Goal: Task Accomplishment & Management: Manage account settings

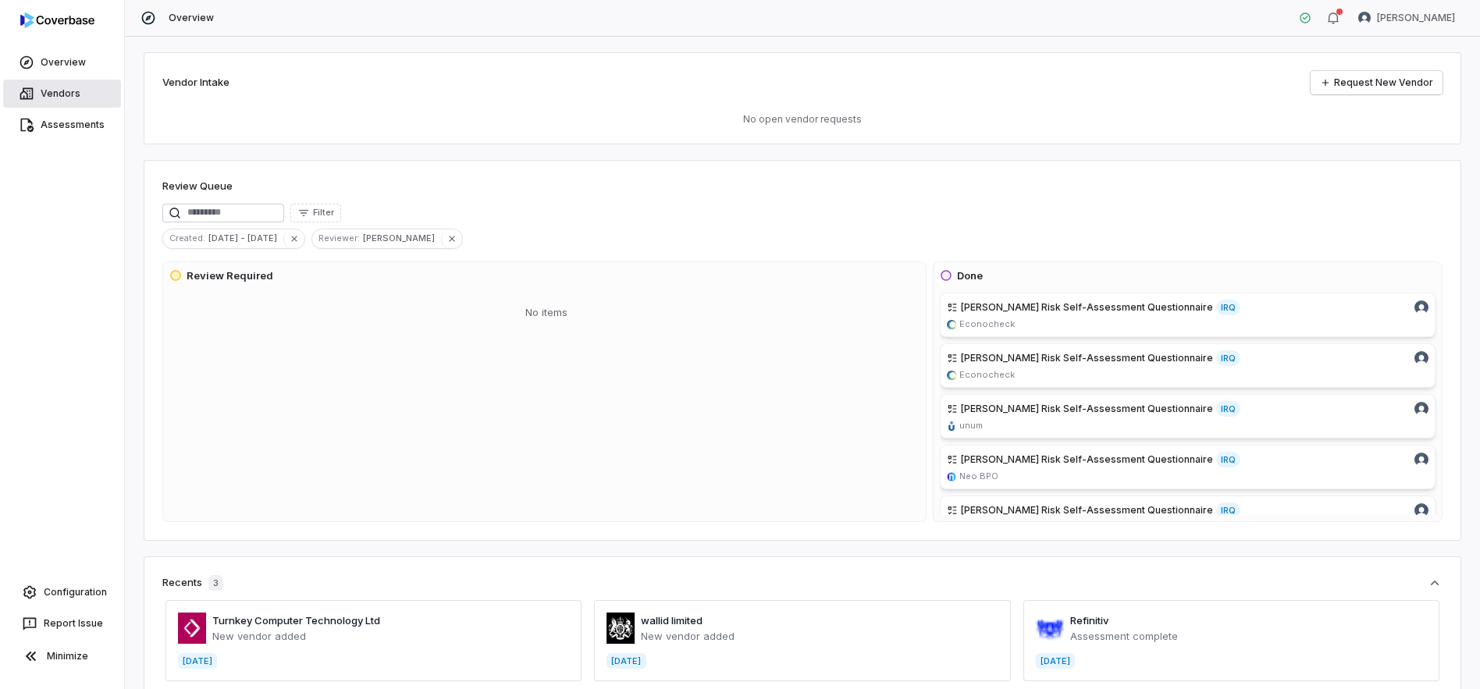
click at [66, 97] on link "Vendors" at bounding box center [62, 94] width 118 height 28
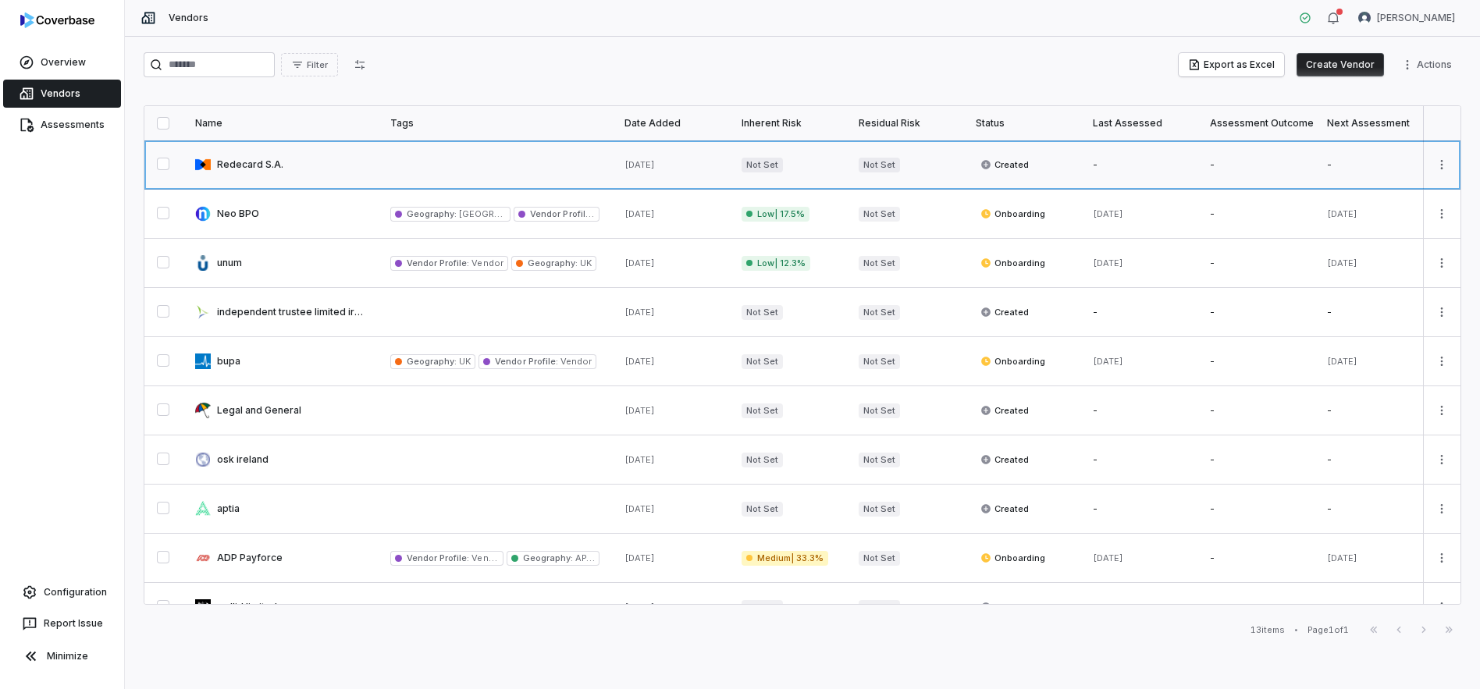
click at [245, 163] on link at bounding box center [280, 164] width 195 height 48
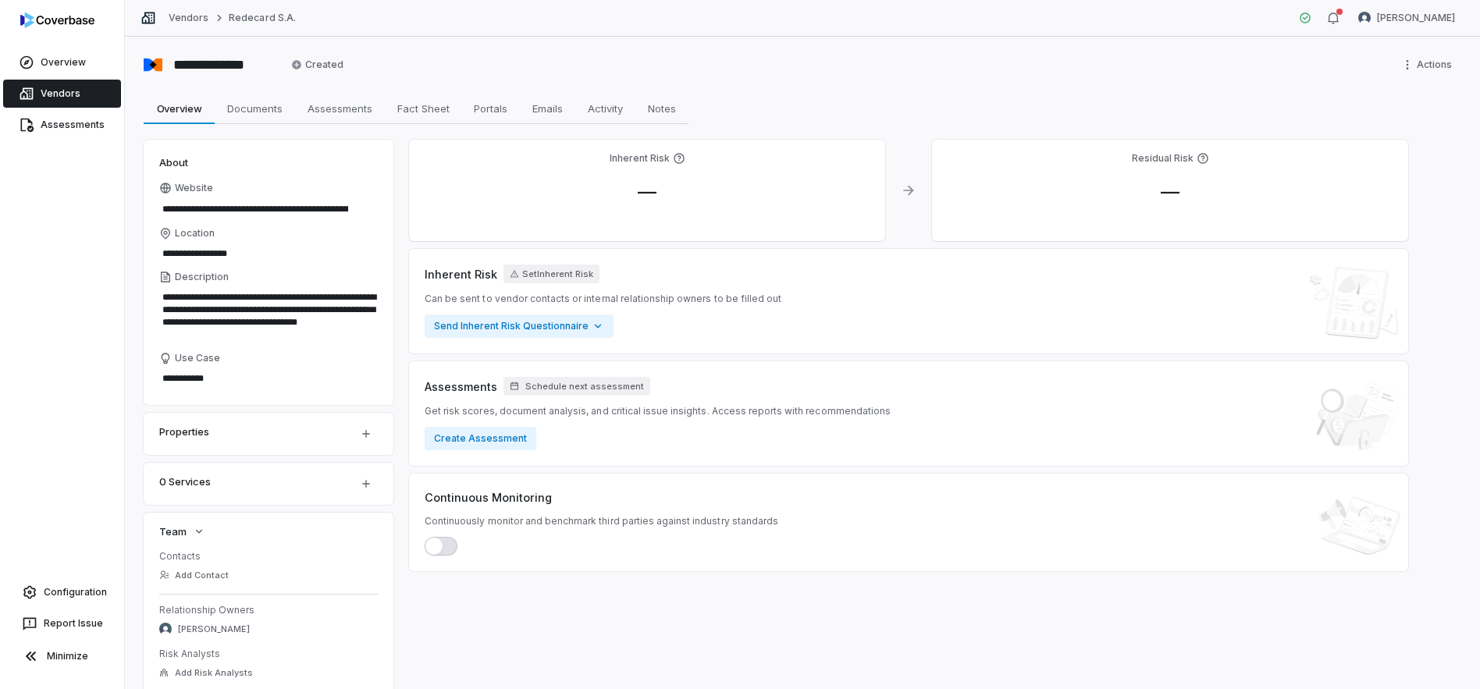
type textarea "*"
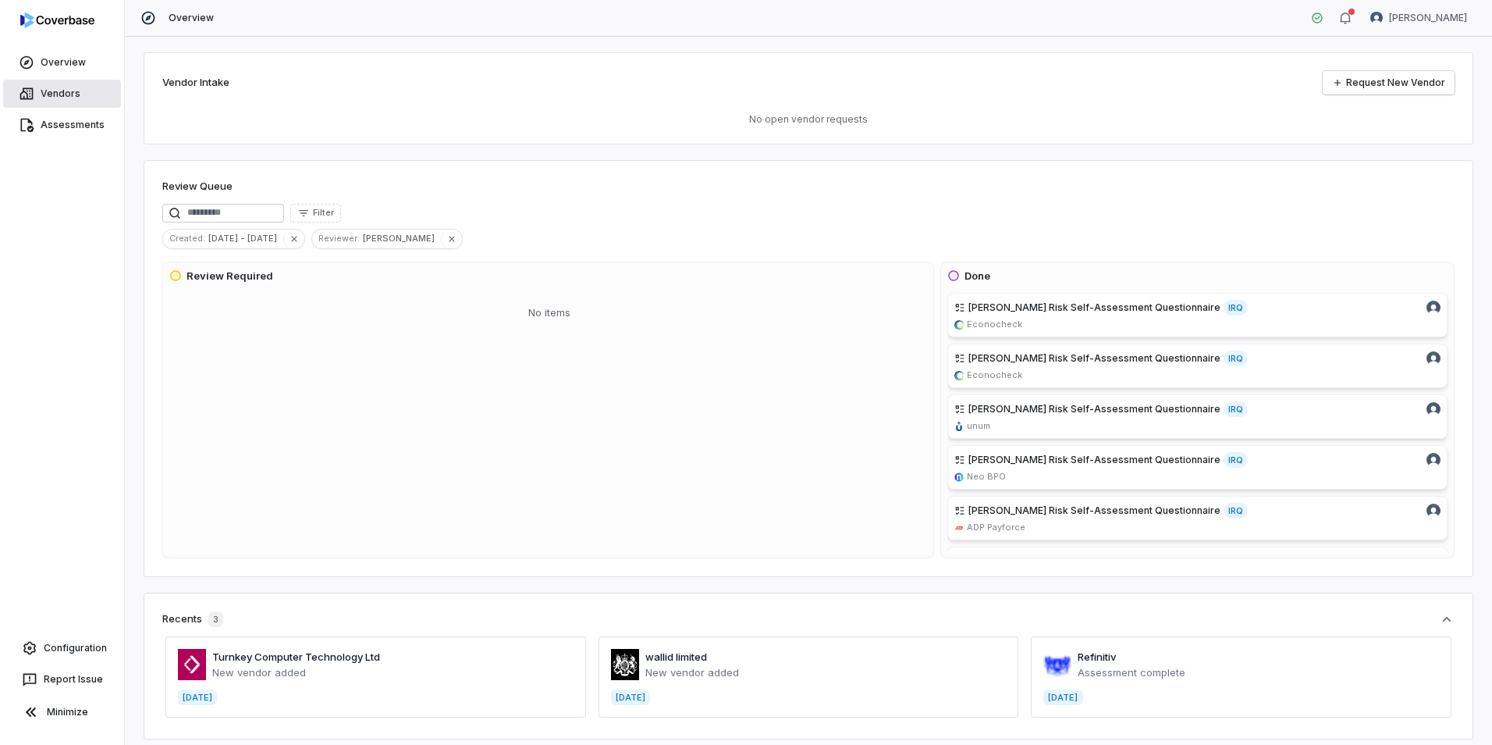
click at [44, 91] on link "Vendors" at bounding box center [62, 94] width 118 height 28
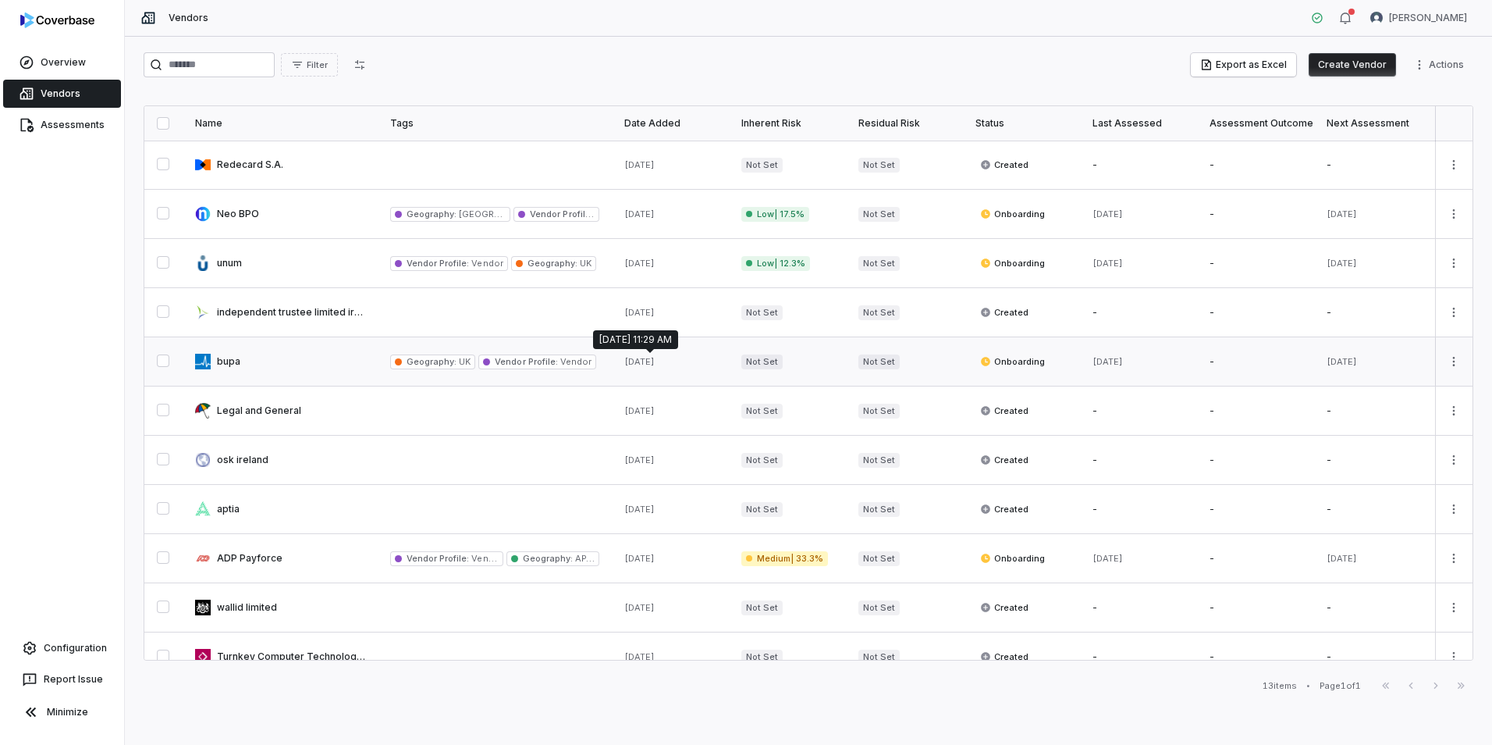
click at [652, 364] on span "[DATE]" at bounding box center [639, 361] width 30 height 11
click at [158, 360] on button "button" at bounding box center [163, 360] width 12 height 12
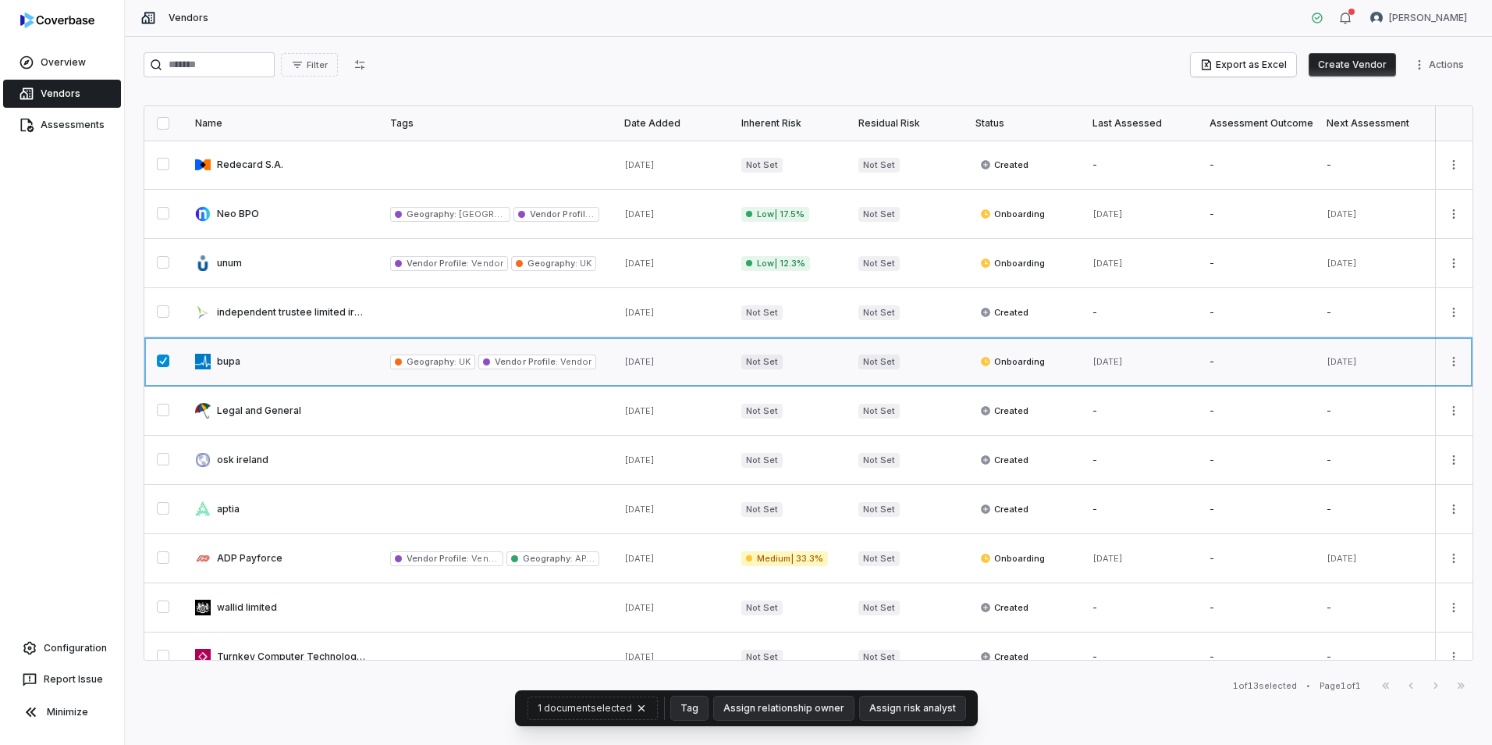
click at [227, 362] on link at bounding box center [280, 361] width 195 height 48
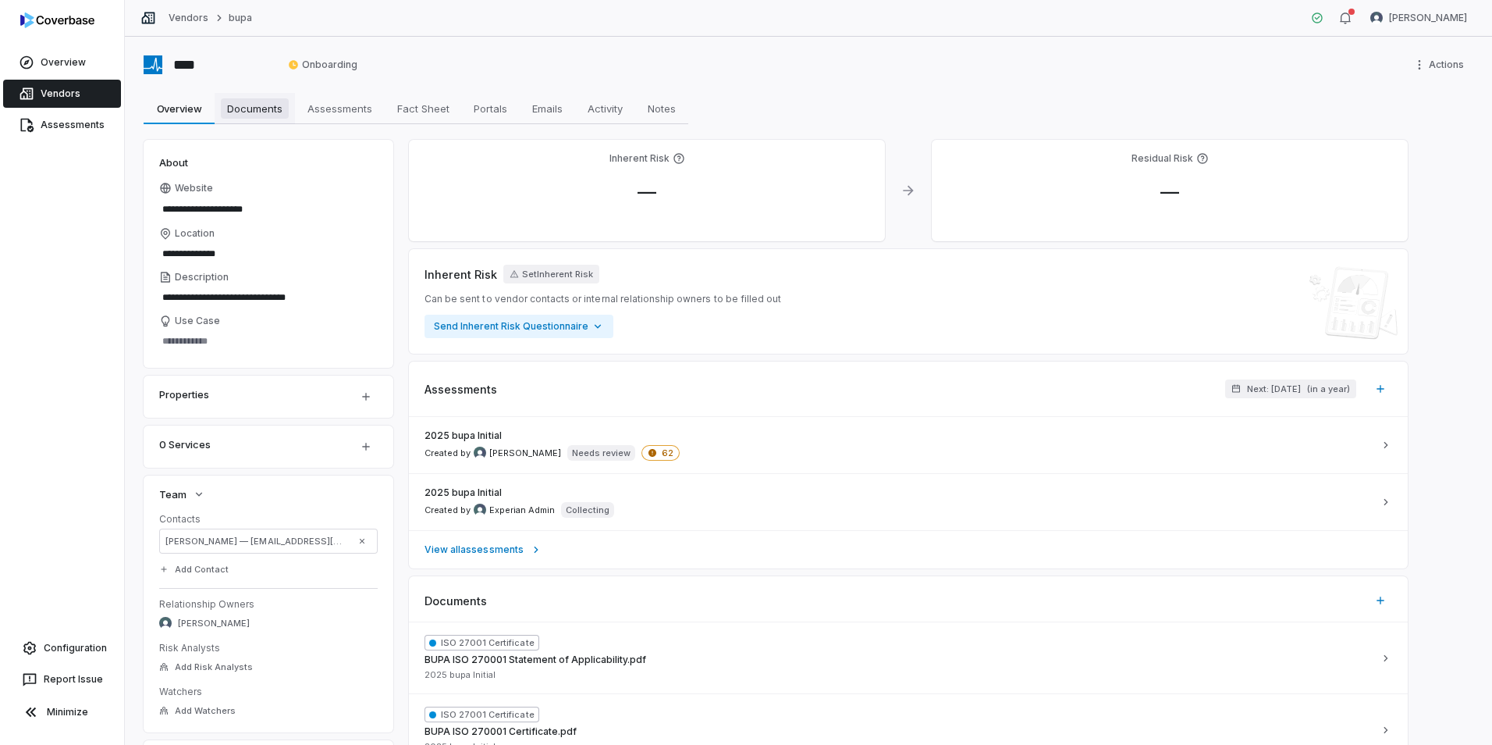
click at [277, 107] on span "Documents" at bounding box center [255, 108] width 68 height 20
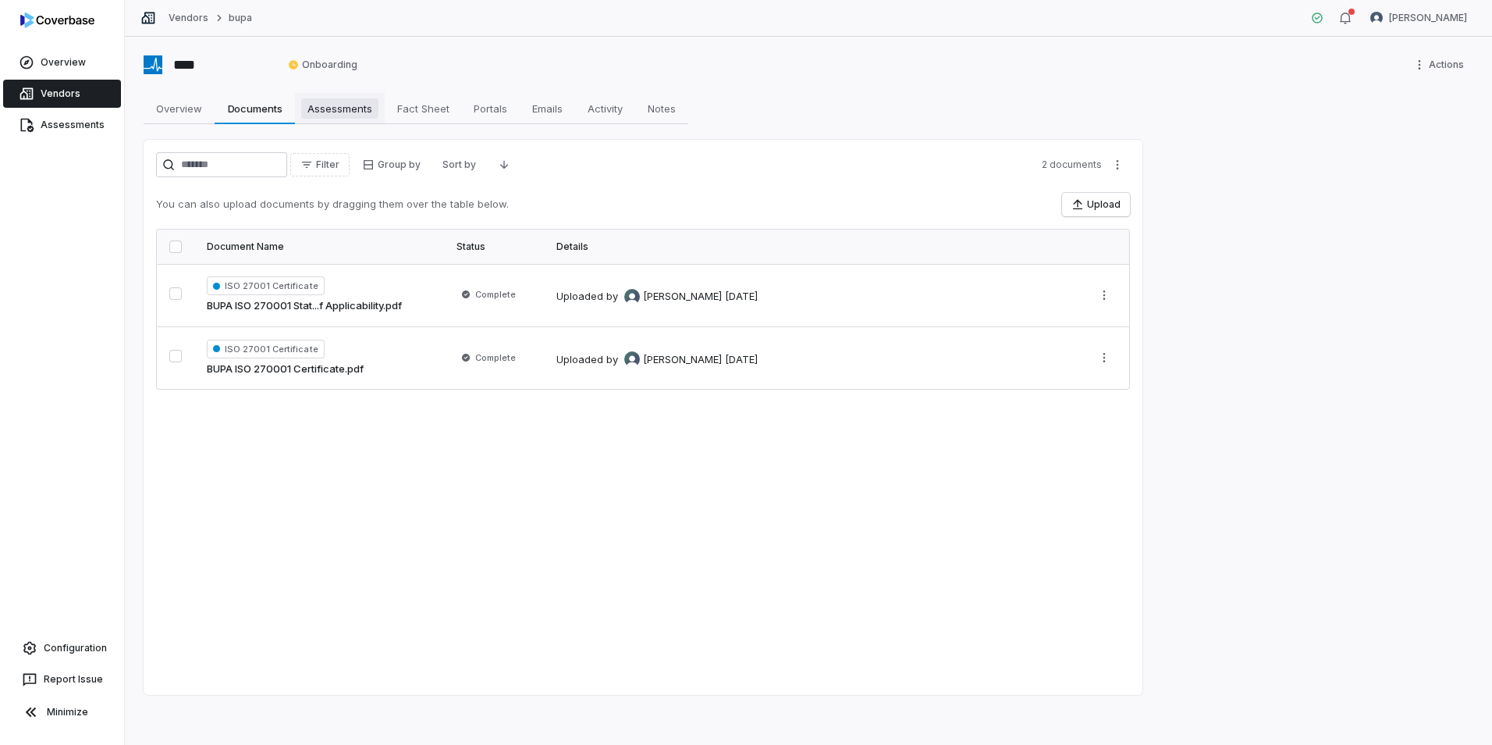
click at [357, 107] on span "Assessments" at bounding box center [339, 108] width 77 height 20
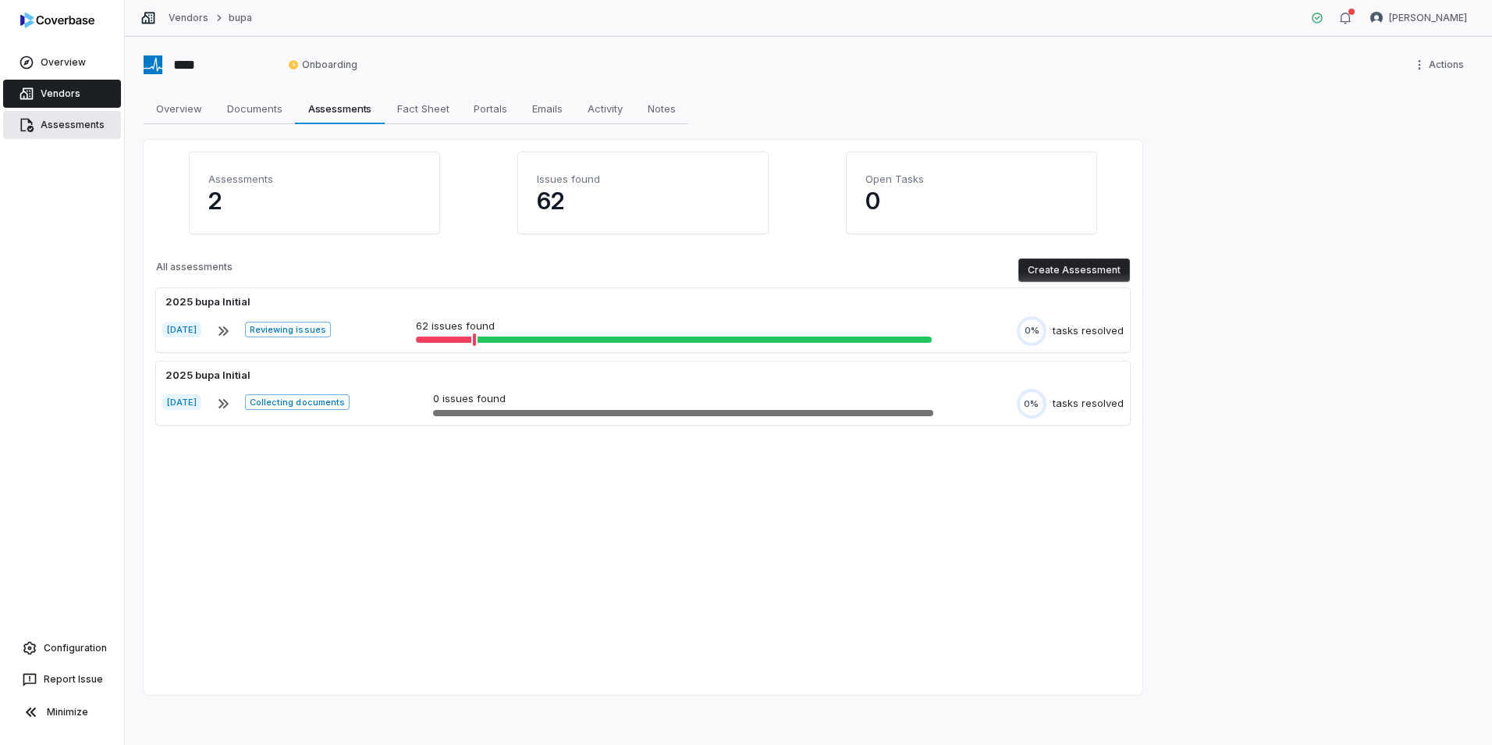
click at [70, 124] on link "Assessments" at bounding box center [62, 125] width 118 height 28
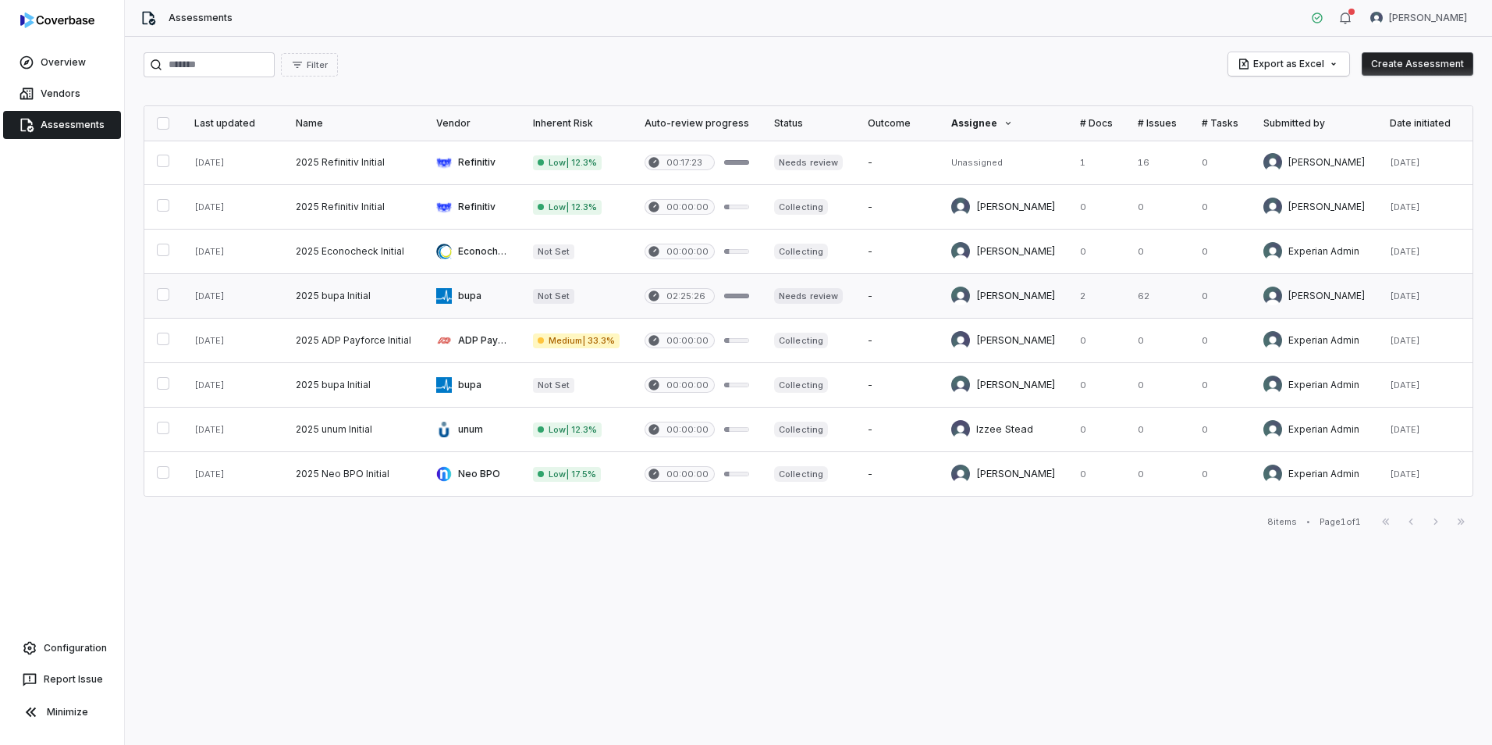
click at [160, 291] on button "button" at bounding box center [163, 294] width 12 height 12
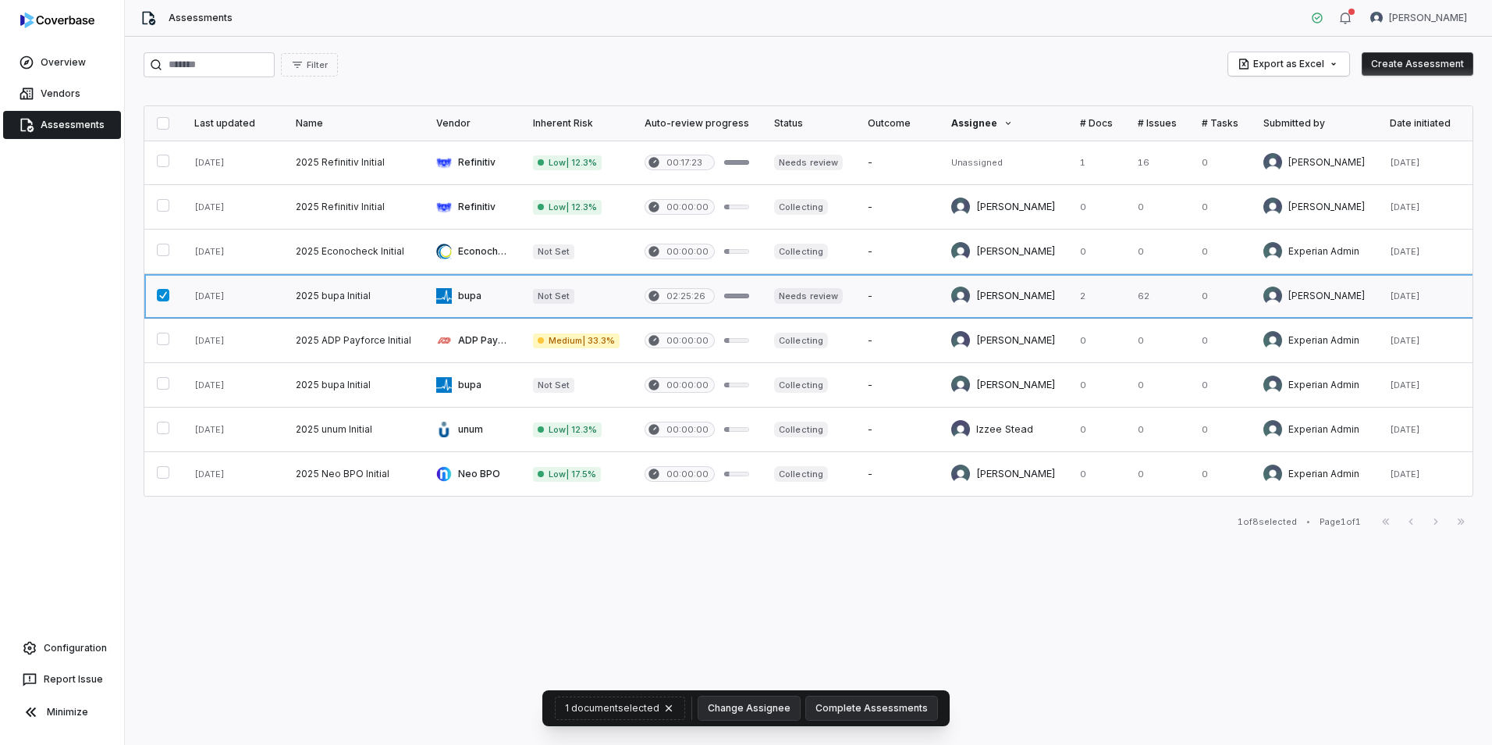
click at [322, 293] on link at bounding box center [353, 296] width 140 height 44
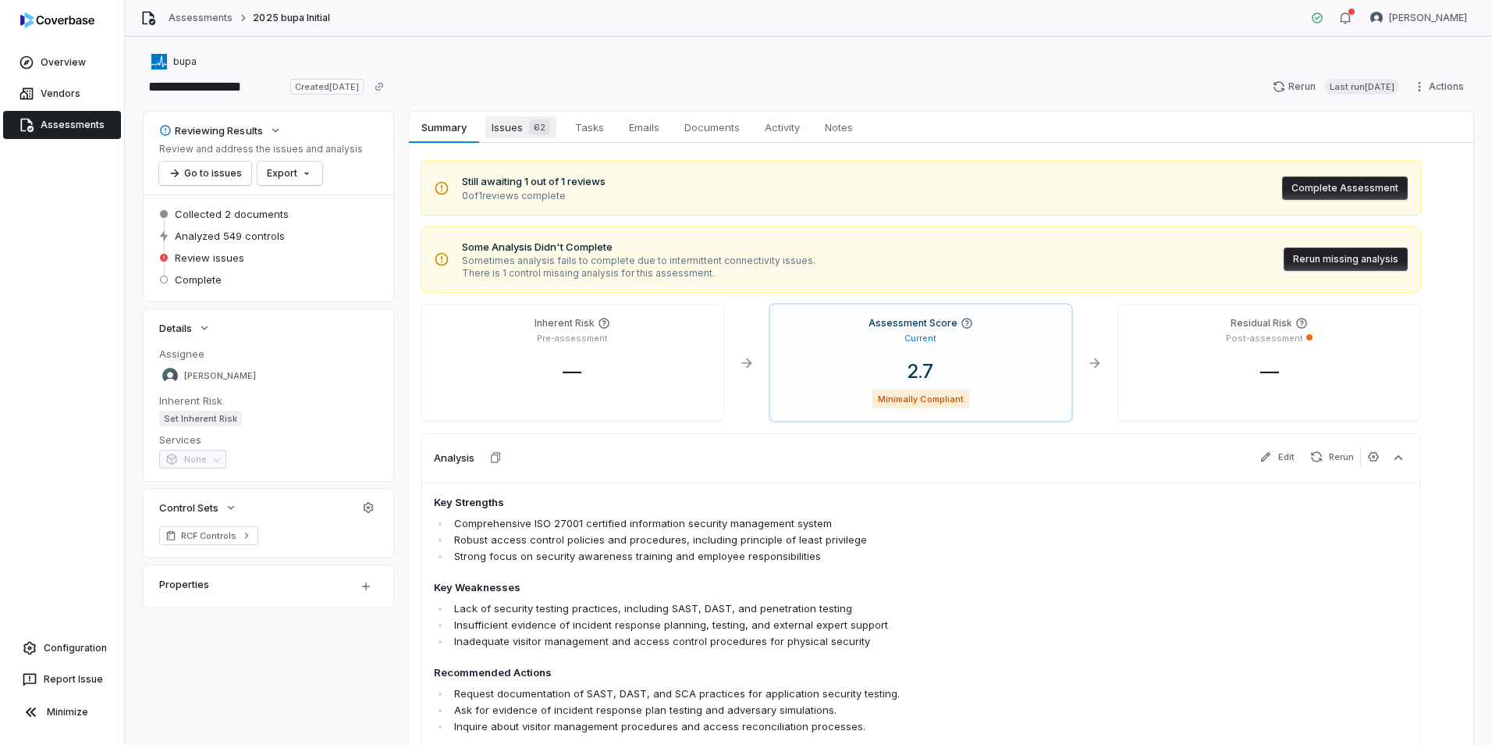
click at [514, 125] on span "Issues 62" at bounding box center [520, 127] width 71 height 22
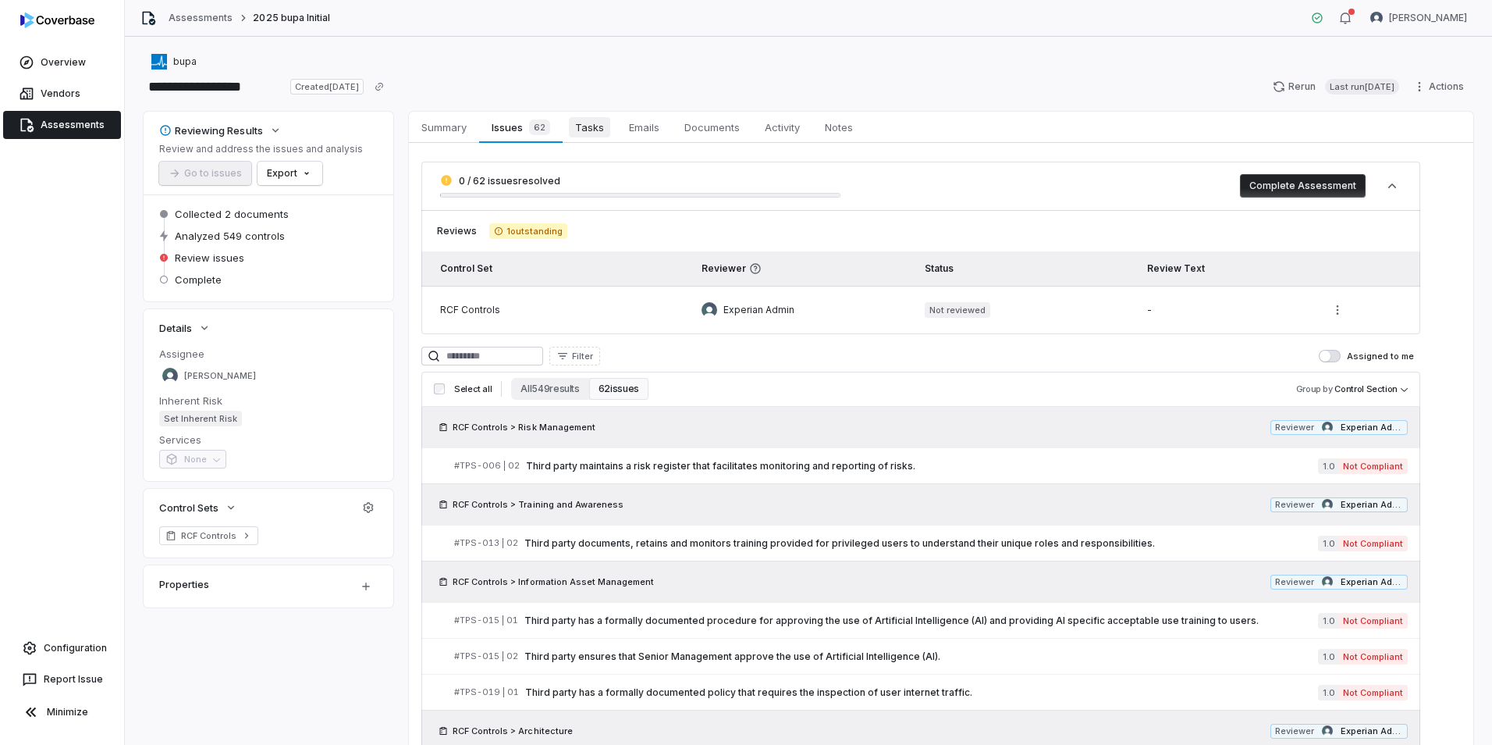
click at [599, 133] on span "Tasks" at bounding box center [589, 127] width 41 height 20
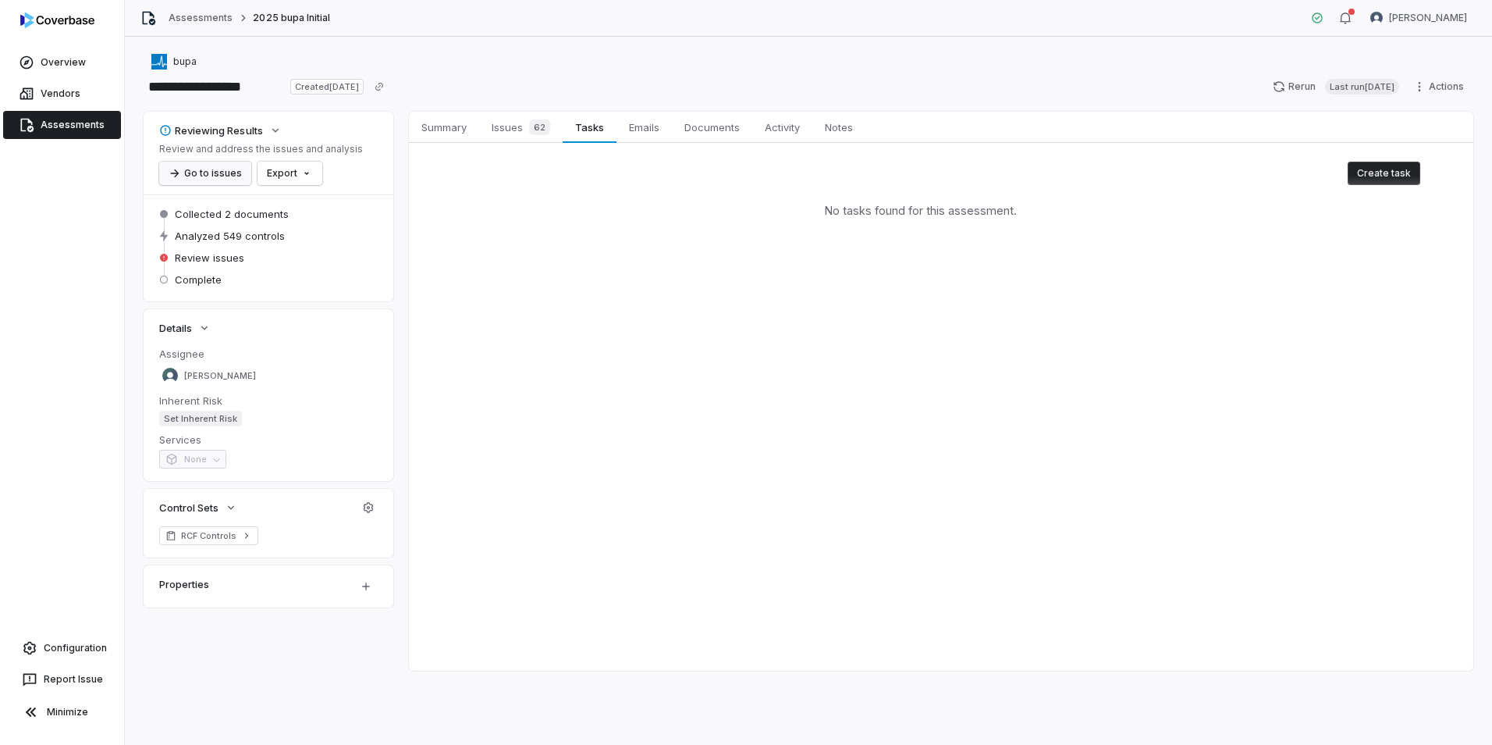
click at [201, 169] on button "Go to issues" at bounding box center [205, 173] width 92 height 23
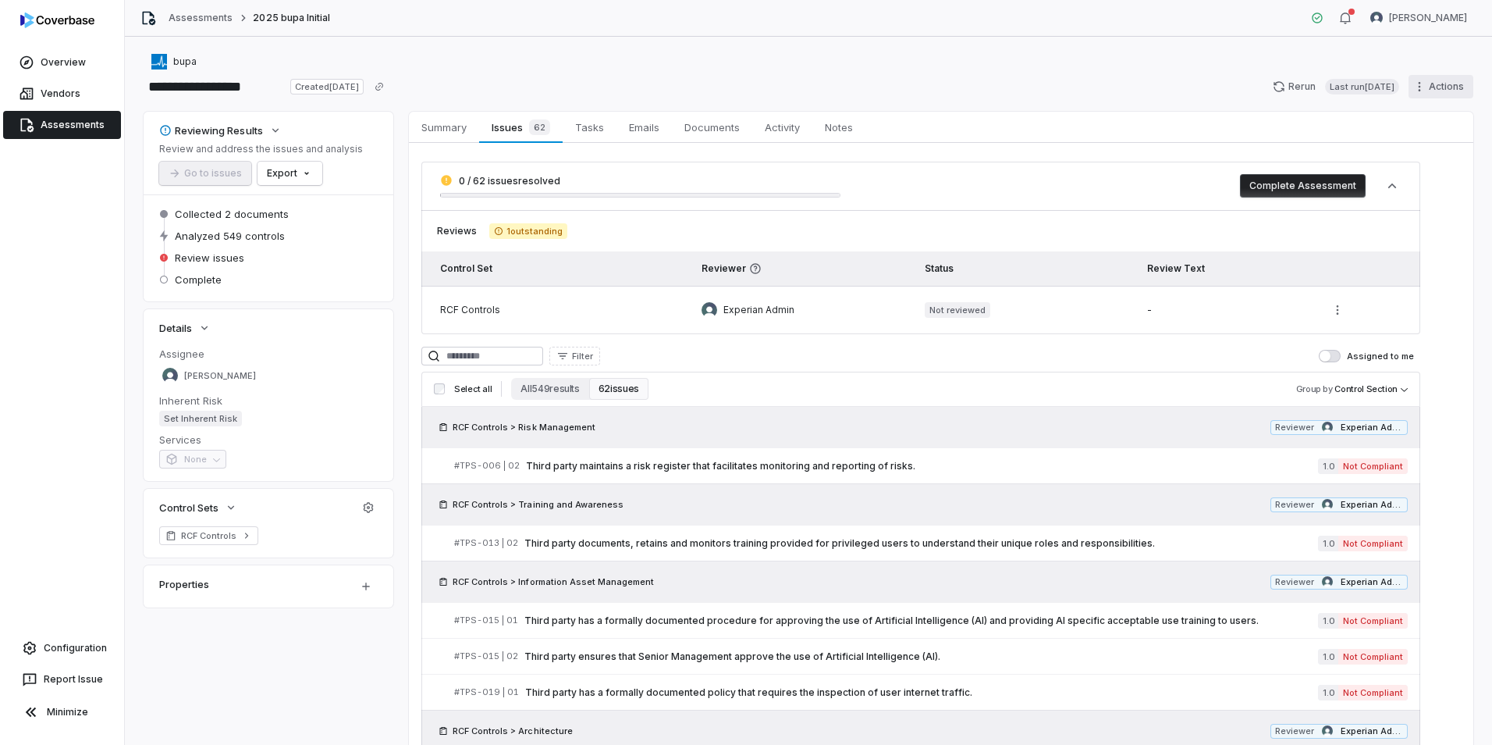
click at [1427, 90] on html "**********" at bounding box center [746, 372] width 1492 height 745
click at [837, 74] on html "**********" at bounding box center [746, 372] width 1492 height 745
click at [794, 126] on span "Activity" at bounding box center [783, 127] width 48 height 20
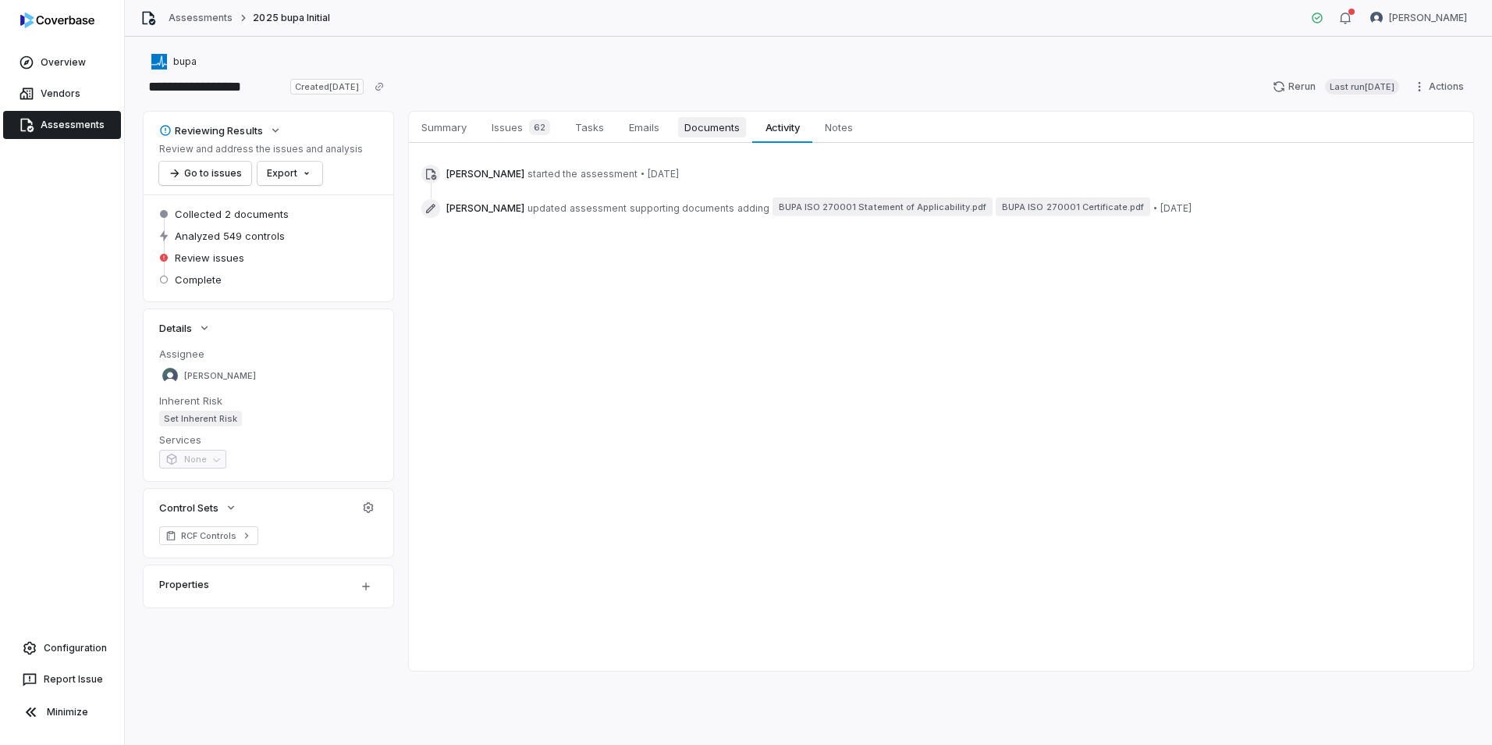
click at [712, 133] on span "Documents" at bounding box center [712, 127] width 68 height 20
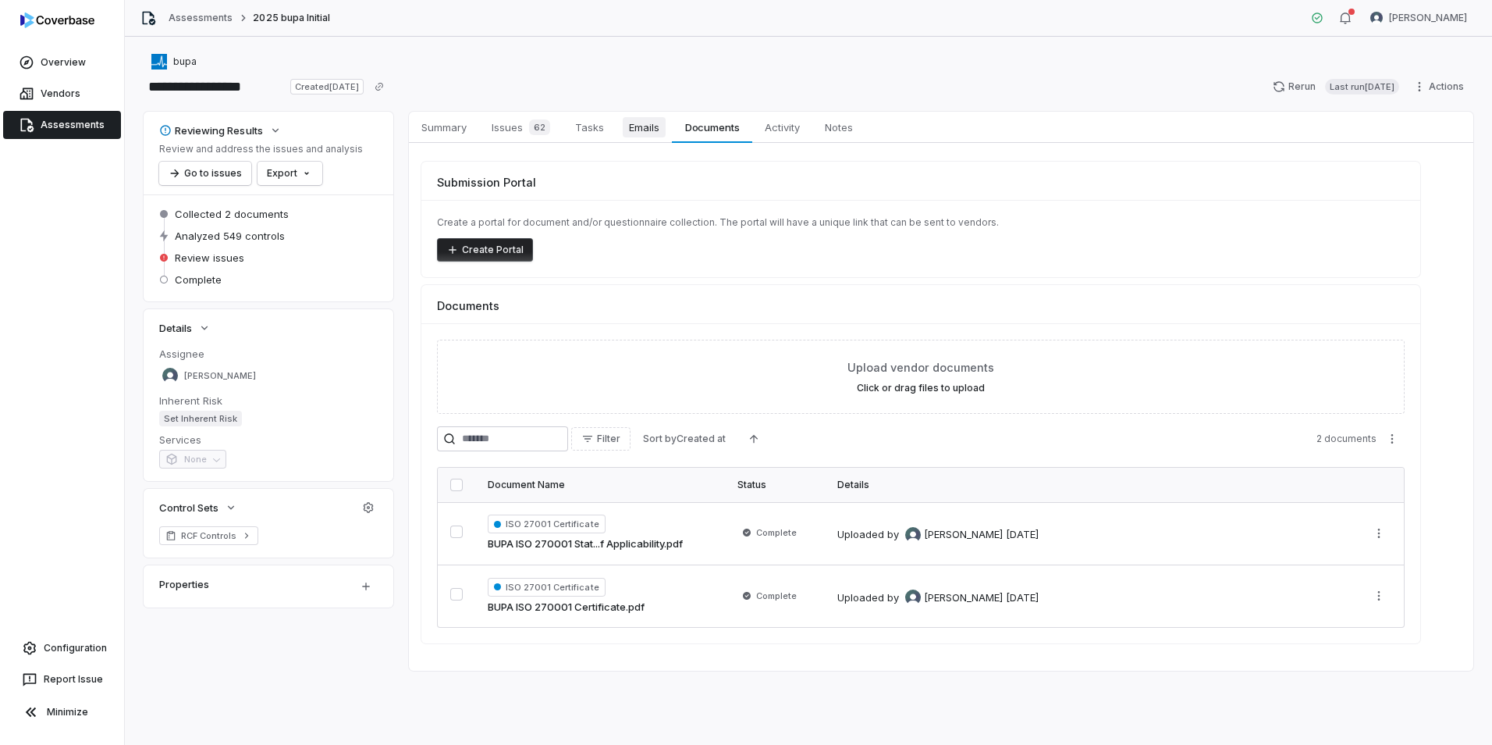
click at [646, 126] on span "Emails" at bounding box center [644, 127] width 43 height 20
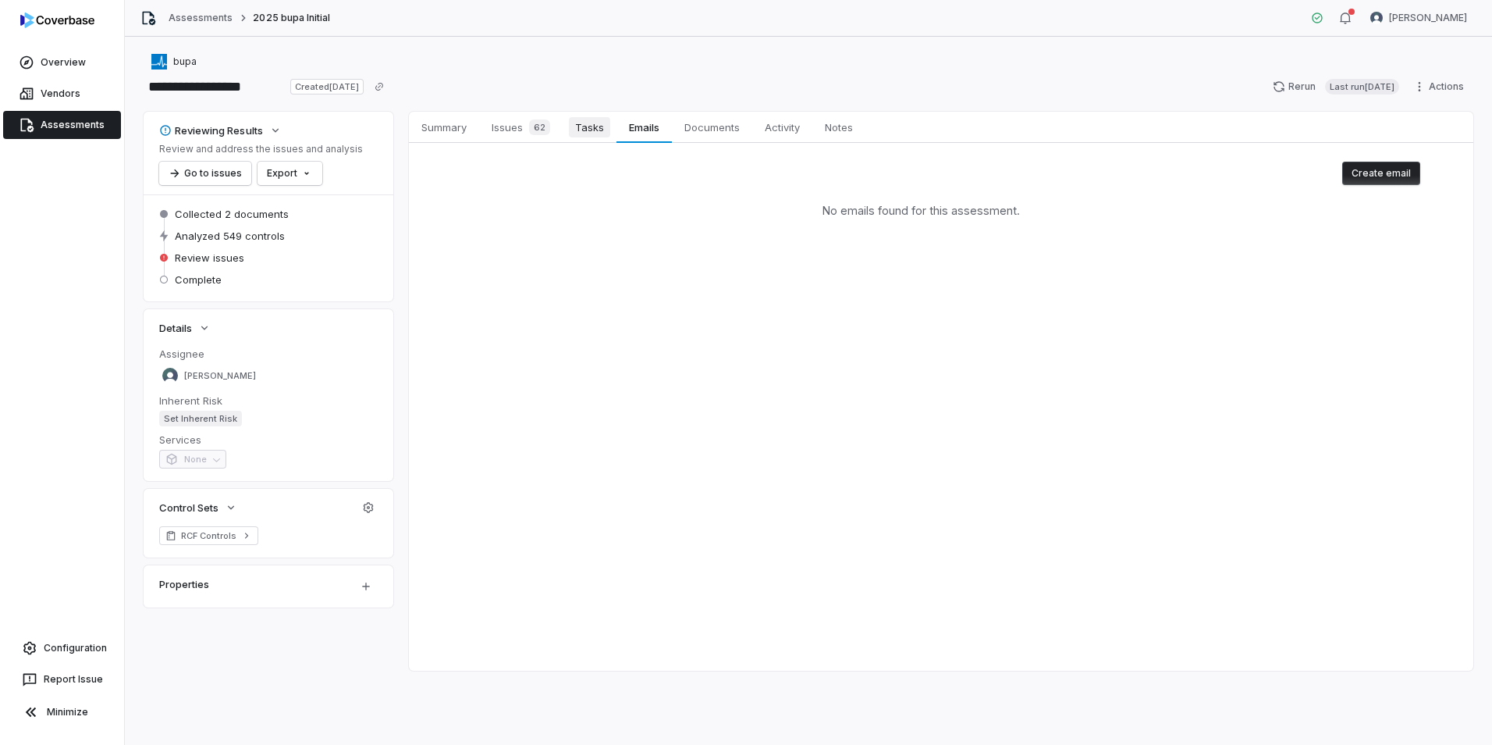
click at [587, 131] on span "Tasks" at bounding box center [589, 127] width 41 height 20
click at [1374, 171] on button "Create task" at bounding box center [1384, 173] width 73 height 23
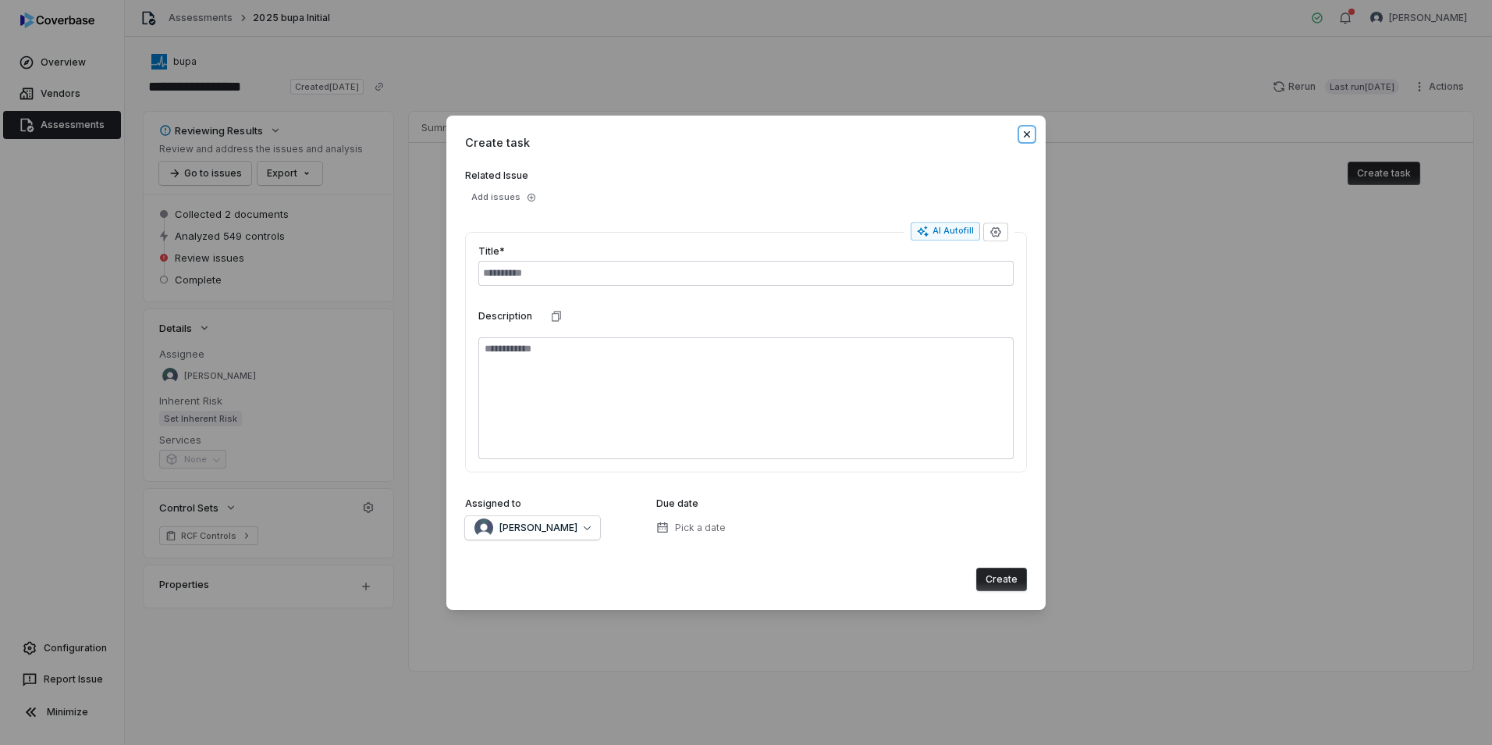
click at [1030, 132] on icon "button" at bounding box center [1027, 134] width 12 height 12
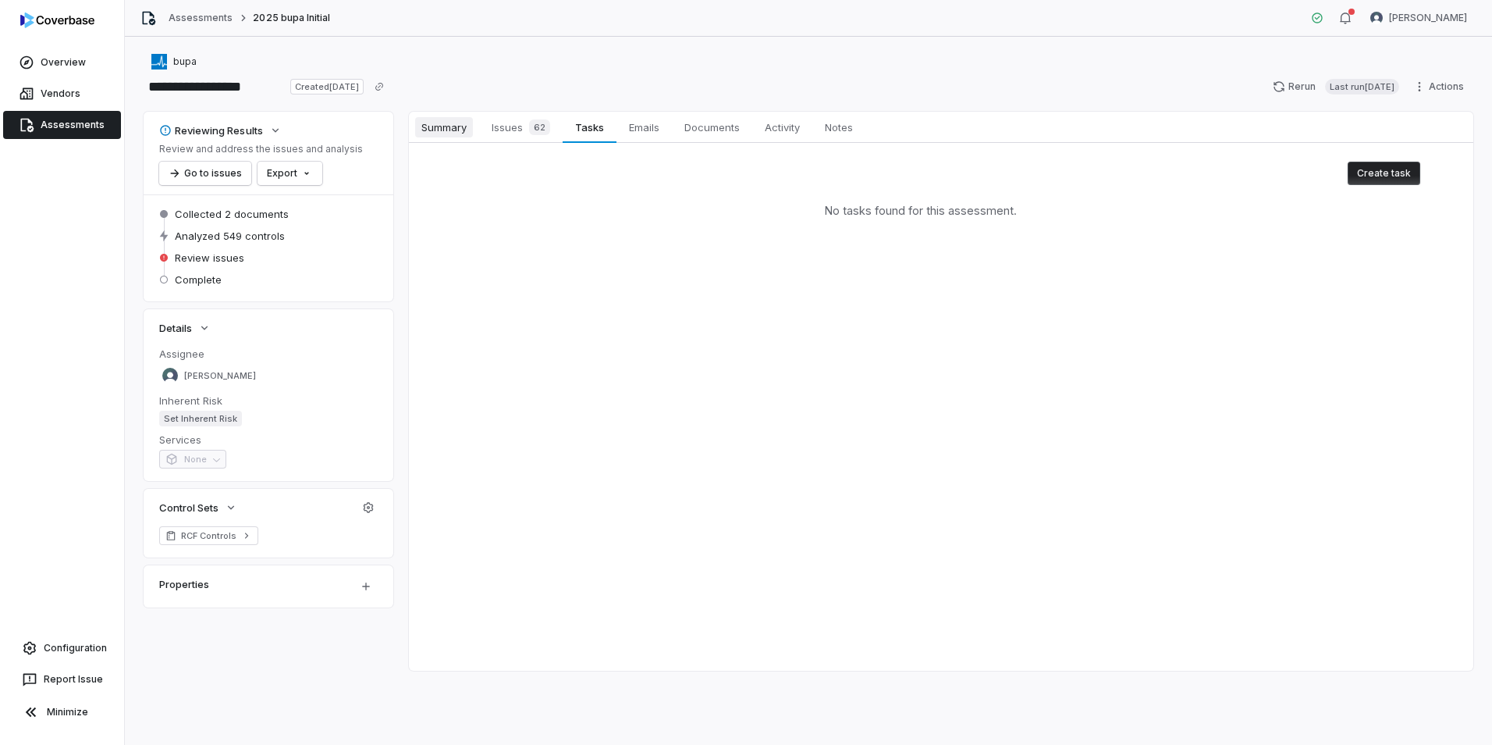
click at [457, 126] on span "Summary" at bounding box center [444, 127] width 58 height 20
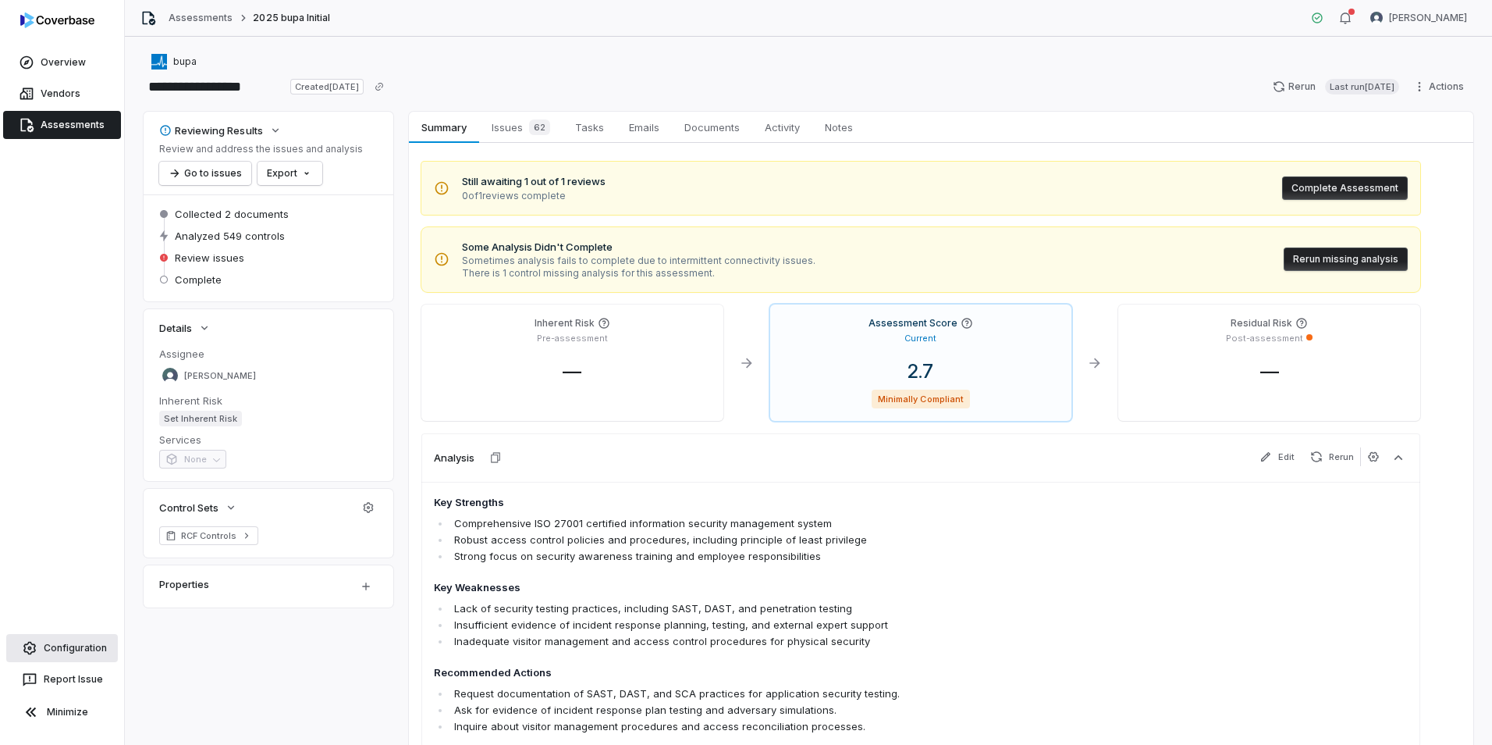
click at [68, 650] on link "Configuration" at bounding box center [62, 648] width 112 height 28
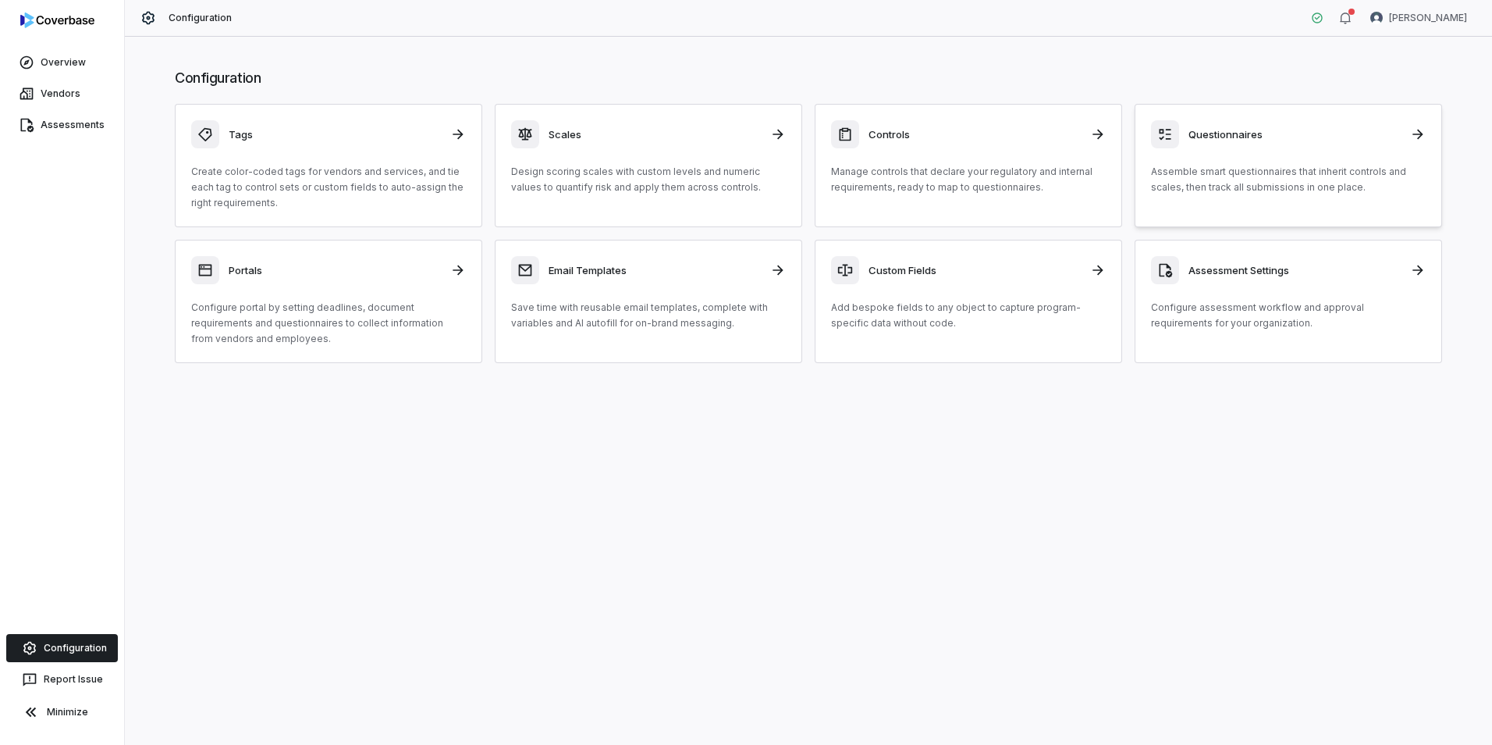
click at [1229, 133] on h3 "Questionnaires" at bounding box center [1295, 134] width 212 height 14
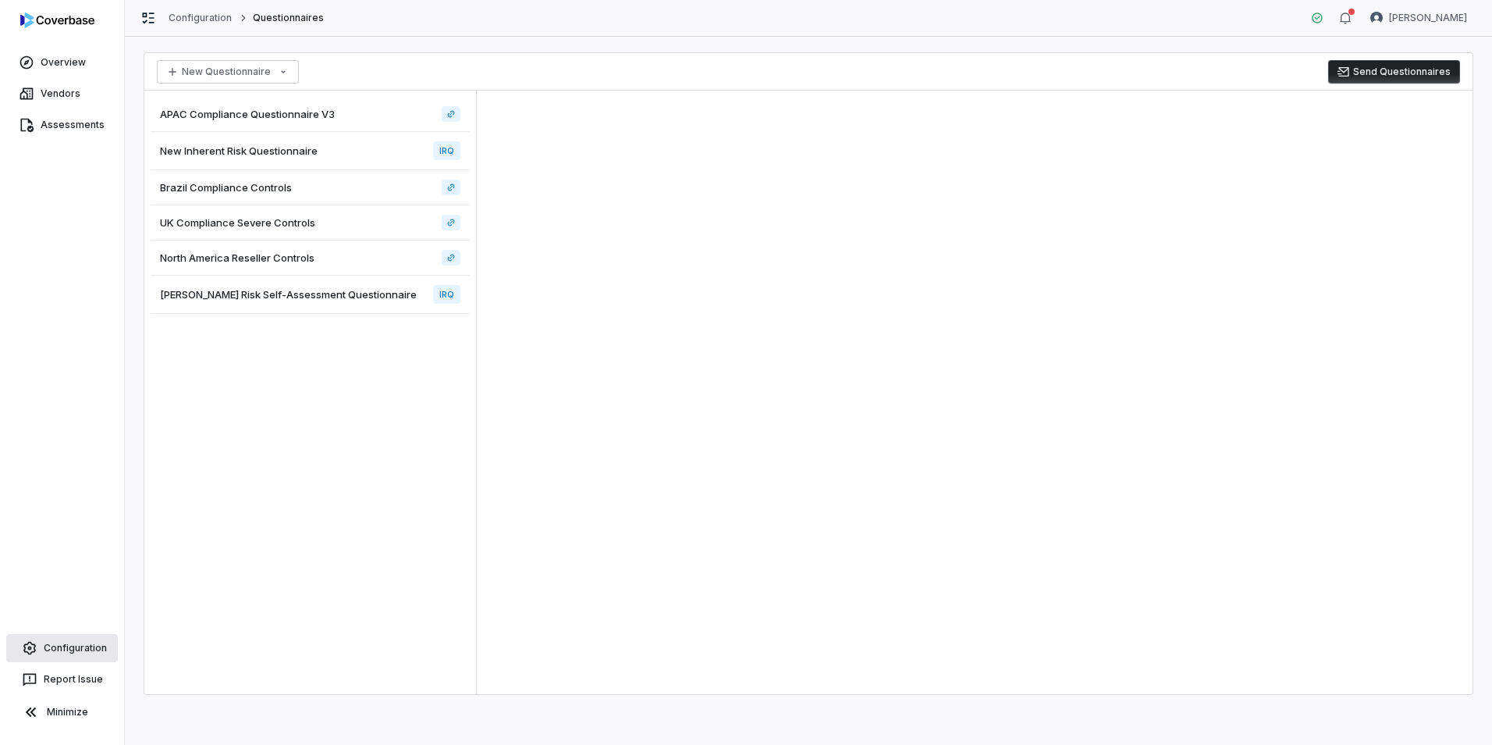
click at [71, 642] on link "Configuration" at bounding box center [62, 648] width 112 height 28
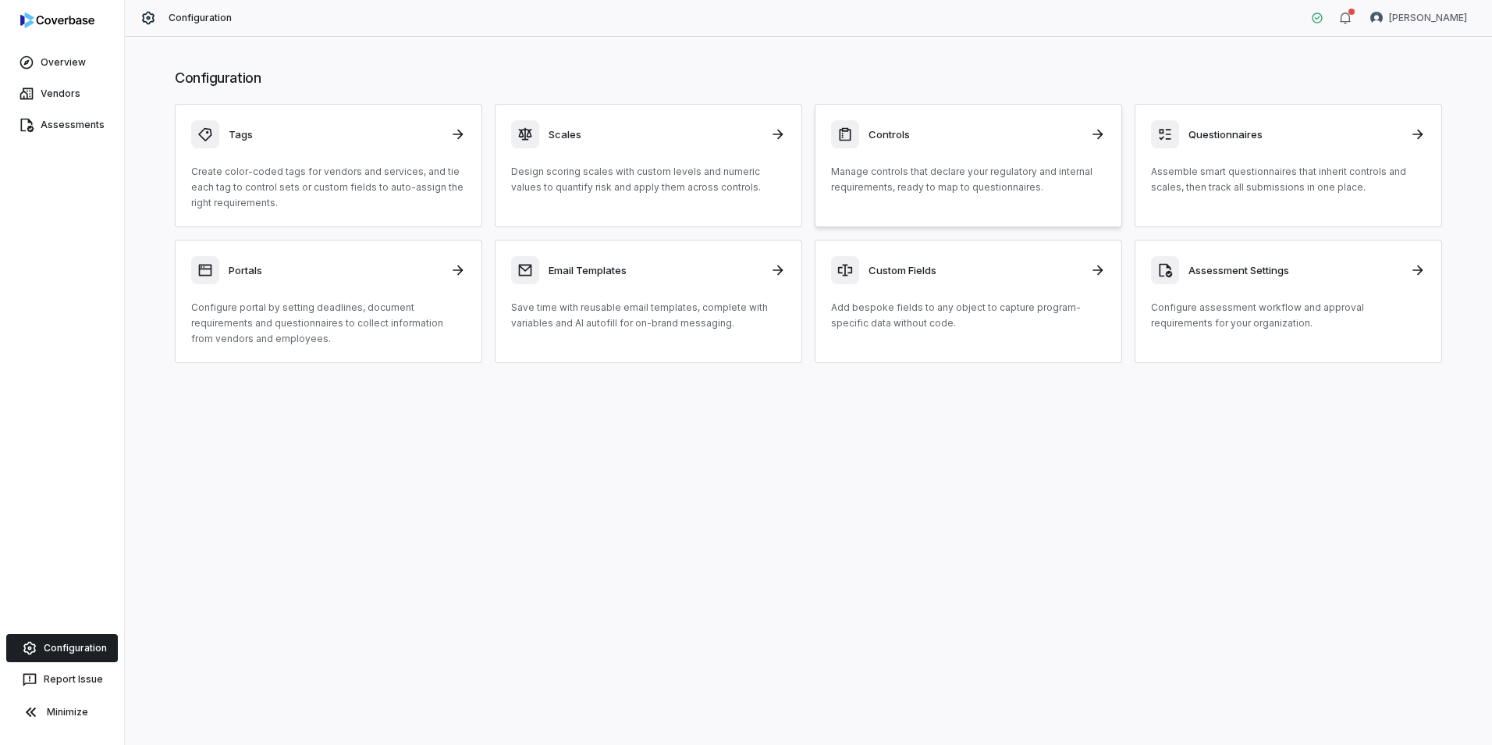
click at [887, 143] on div "Controls" at bounding box center [968, 134] width 275 height 28
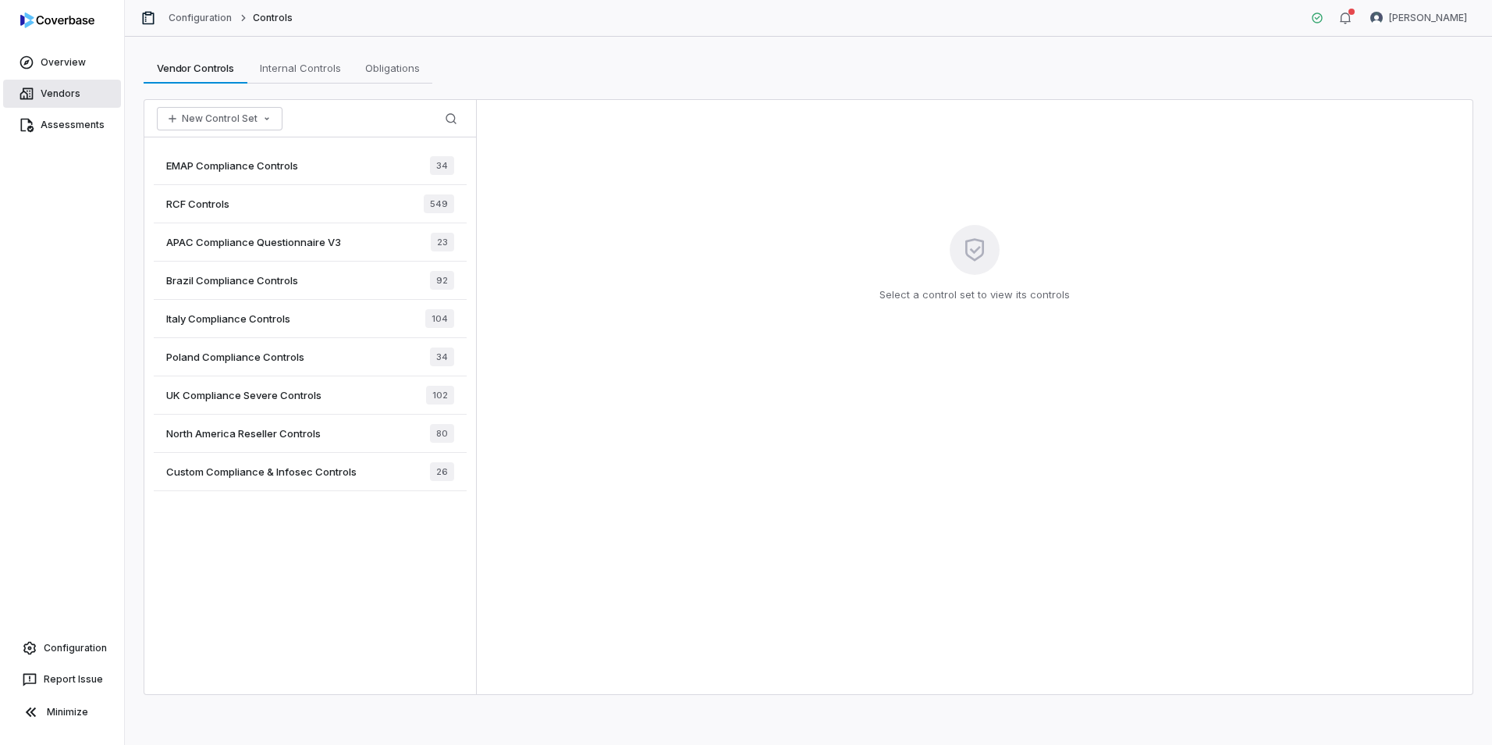
click at [62, 88] on link "Vendors" at bounding box center [62, 94] width 118 height 28
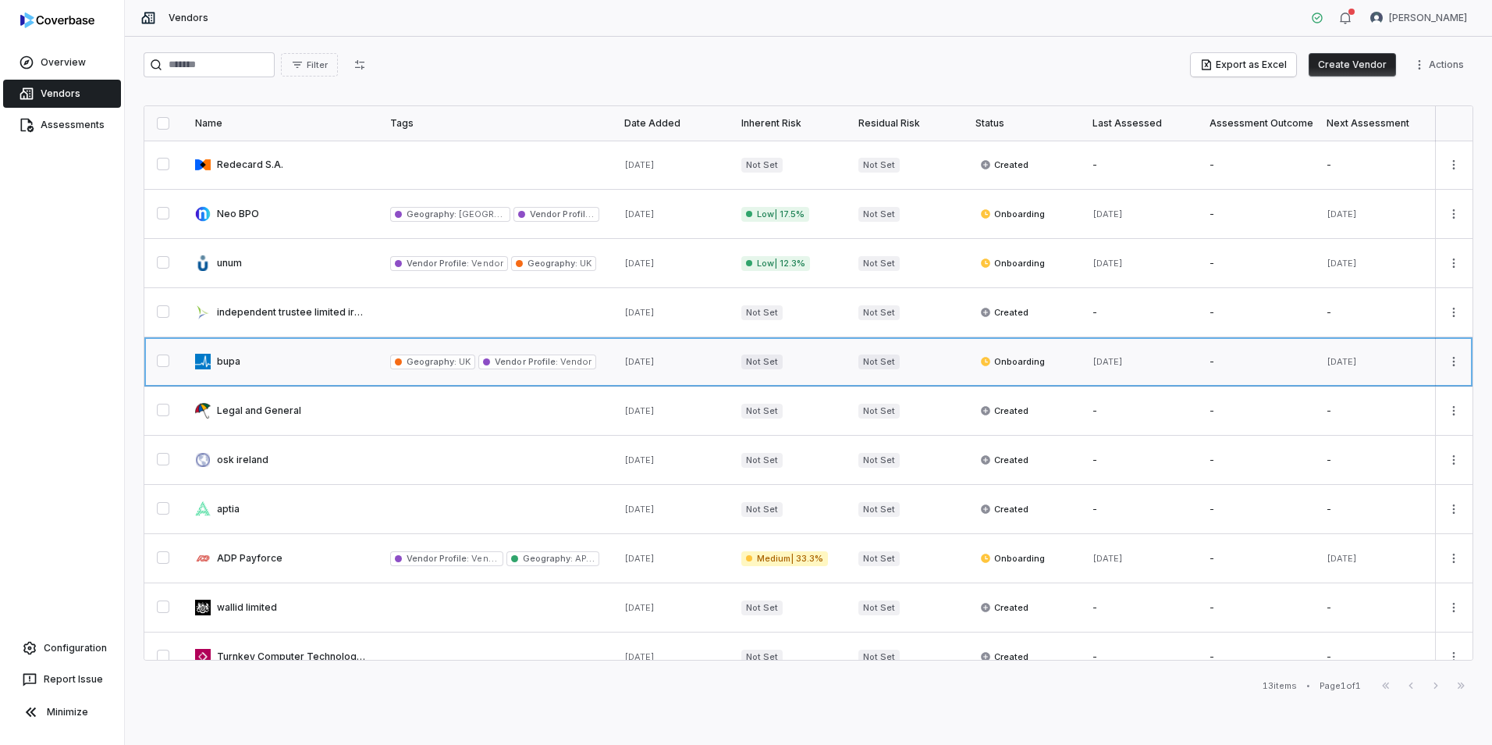
click at [229, 362] on link at bounding box center [280, 361] width 195 height 48
type textarea "*"
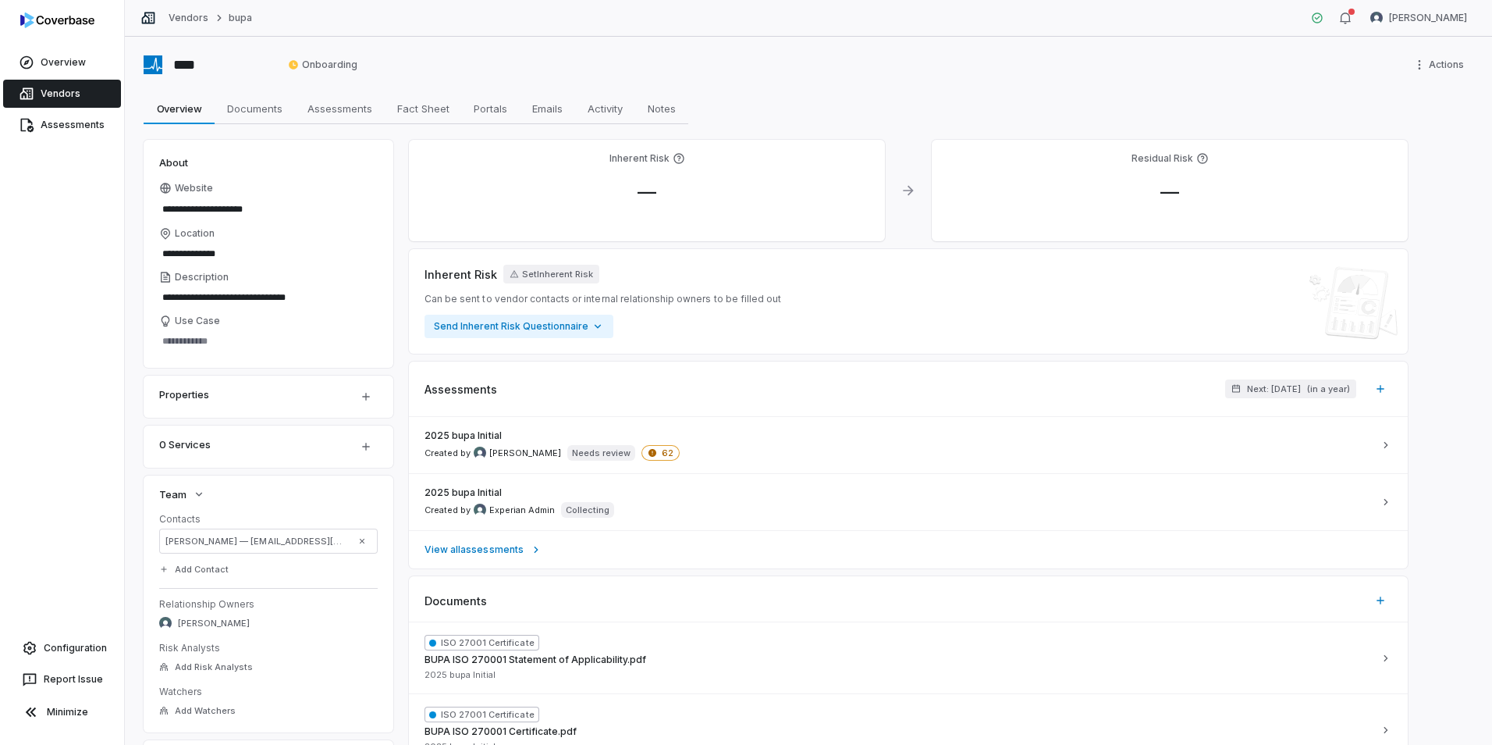
click at [54, 91] on link "Vendors" at bounding box center [62, 94] width 118 height 28
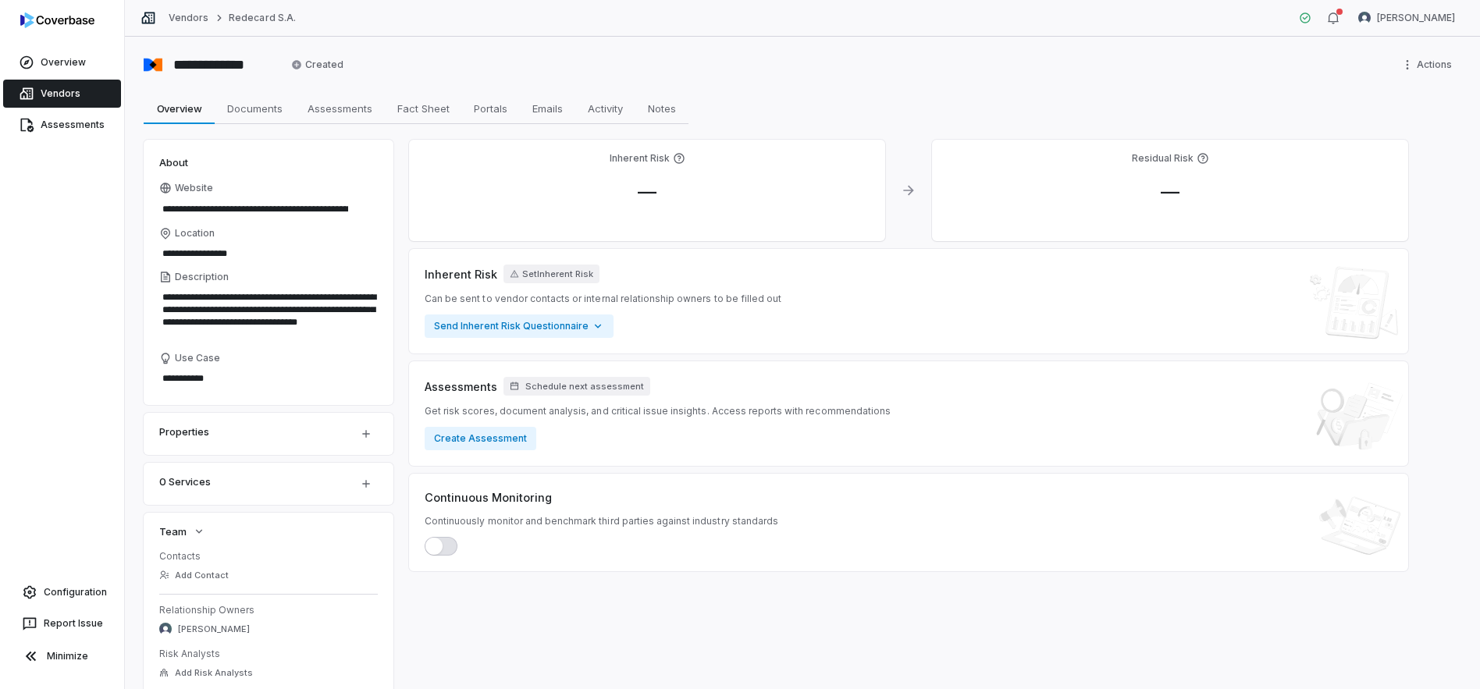
click at [62, 94] on link "Vendors" at bounding box center [62, 94] width 118 height 28
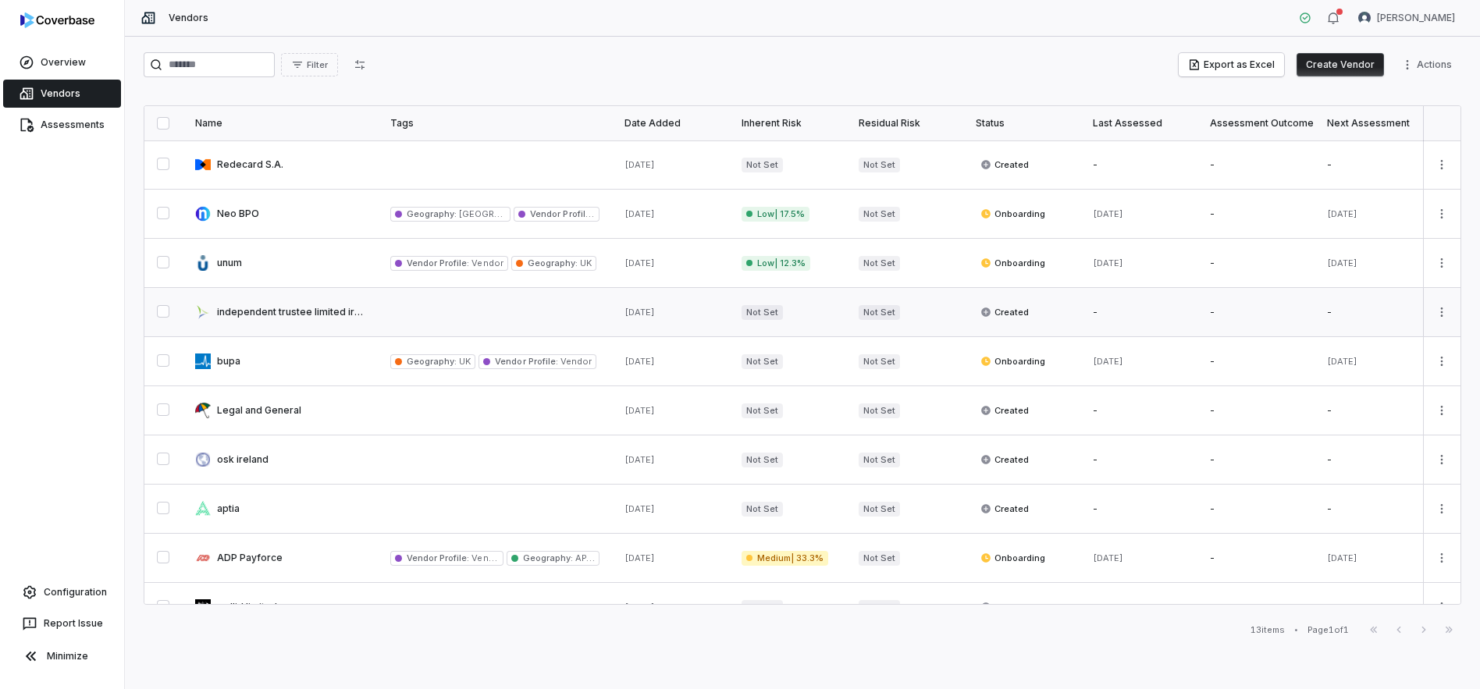
click at [159, 310] on button "button" at bounding box center [163, 311] width 12 height 12
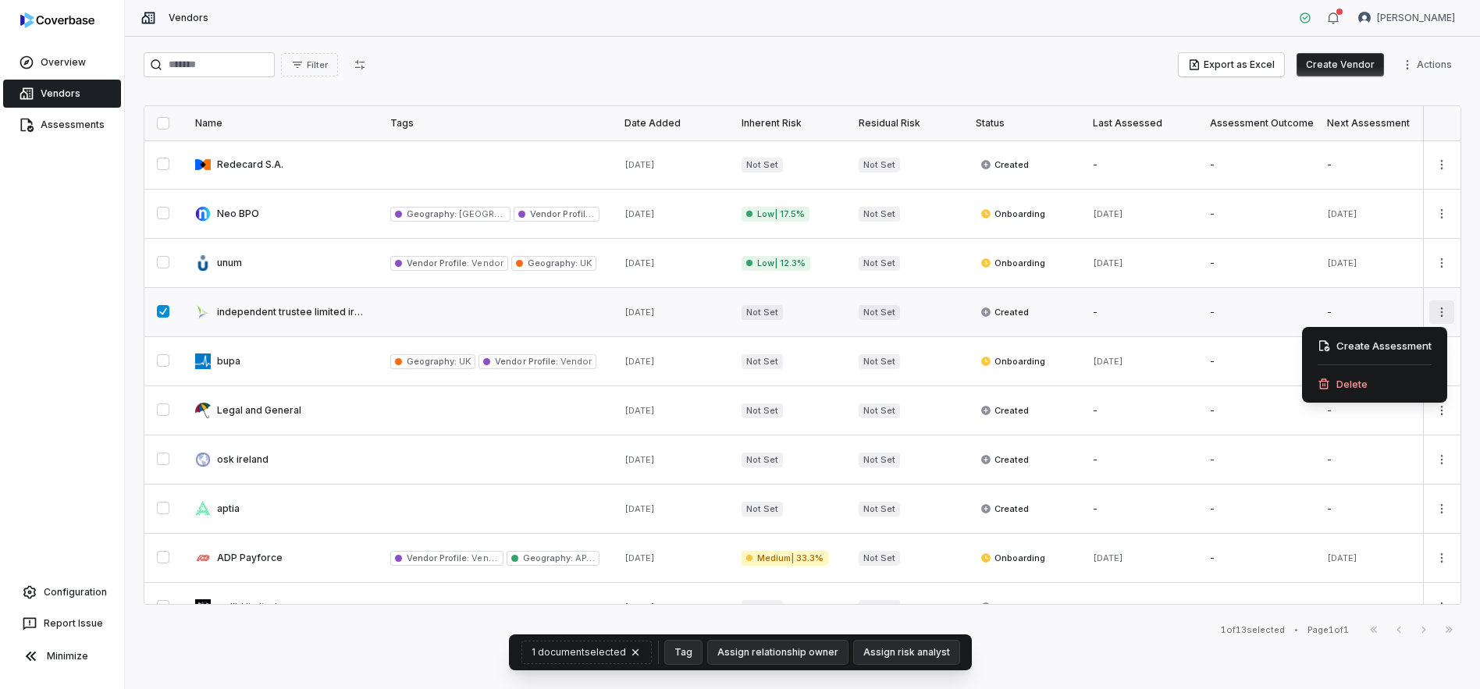
click at [1427, 316] on html "Overview Vendors Assessments Configuration Report Issue Minimize Vendors [PERSO…" at bounding box center [740, 344] width 1480 height 689
click at [1349, 386] on div "Delete" at bounding box center [1374, 383] width 133 height 25
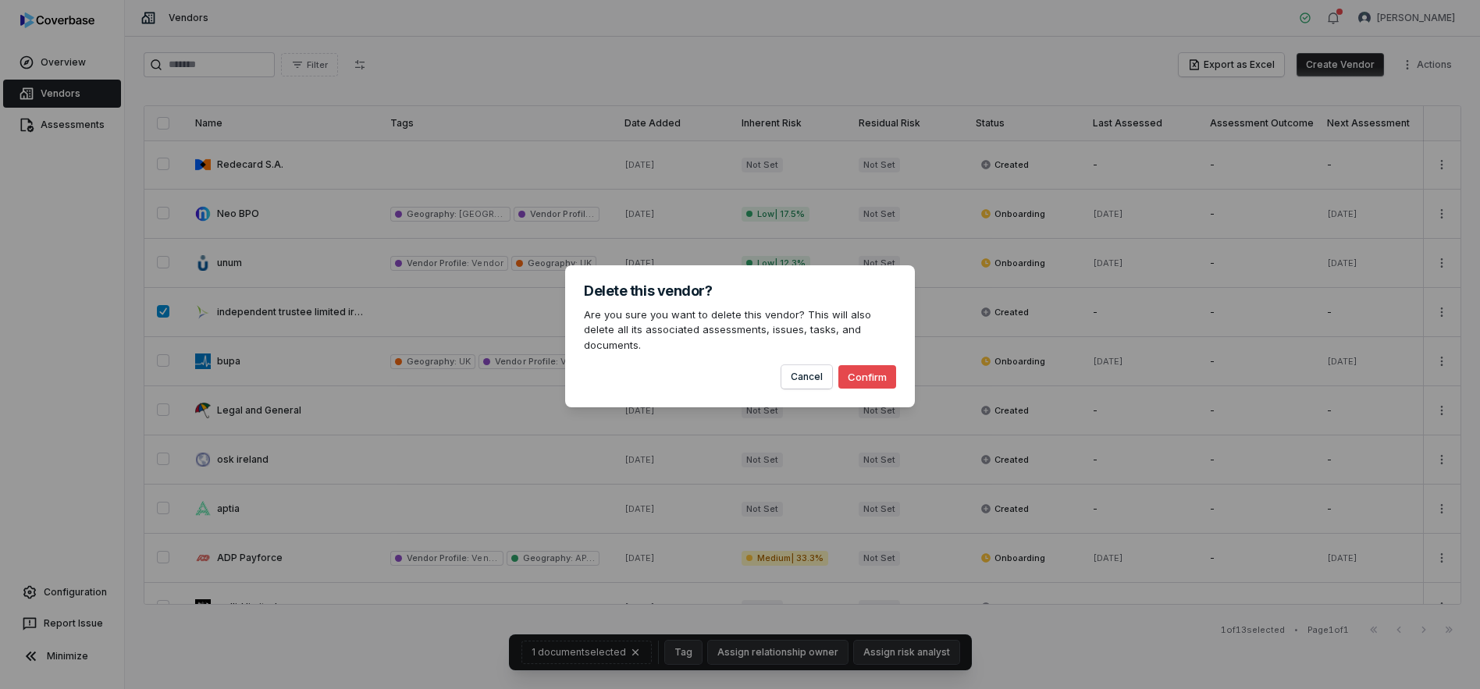
click at [858, 366] on button "Confirm" at bounding box center [867, 376] width 58 height 23
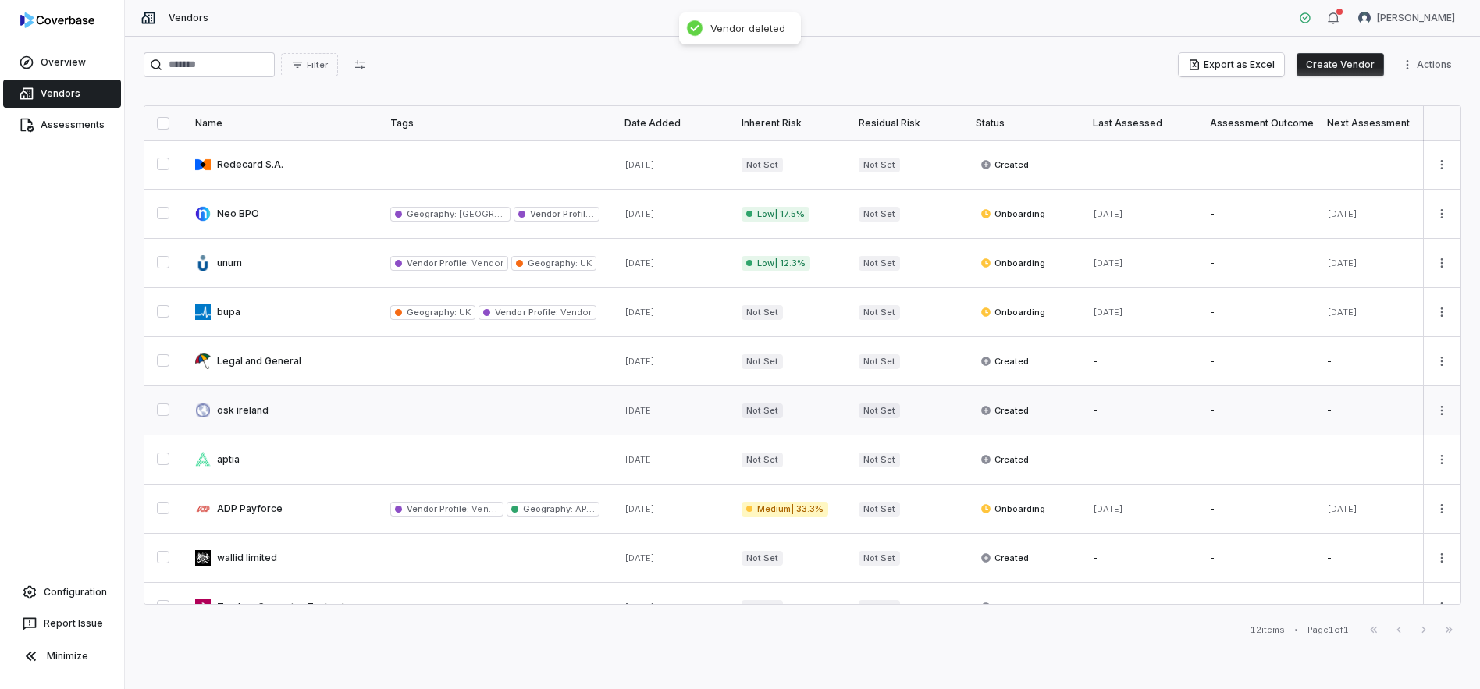
click at [158, 411] on button "button" at bounding box center [163, 409] width 12 height 12
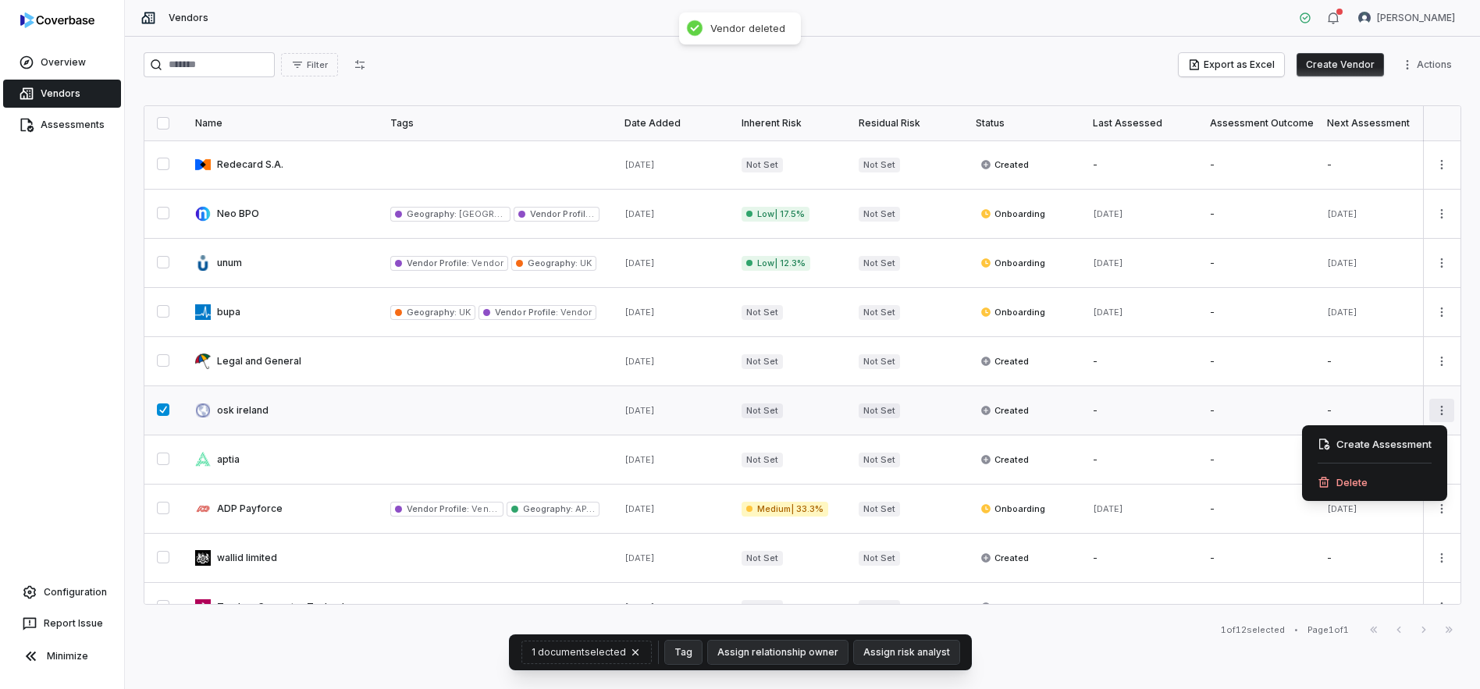
click at [1432, 414] on html "Overview Vendors Assessments Configuration Report Issue Minimize Vendors [PERSO…" at bounding box center [740, 344] width 1480 height 689
click at [1359, 482] on div "Delete" at bounding box center [1374, 482] width 133 height 25
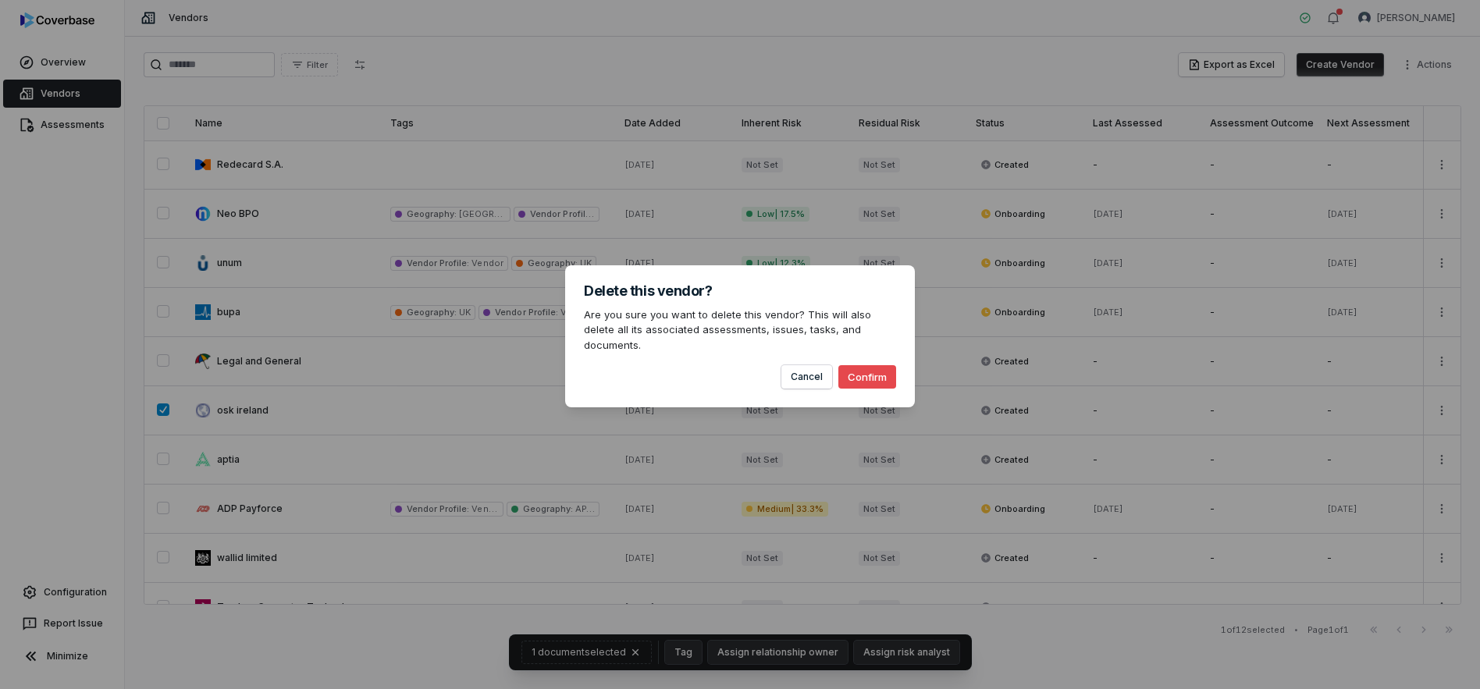
click at [852, 372] on button "Confirm" at bounding box center [867, 376] width 58 height 23
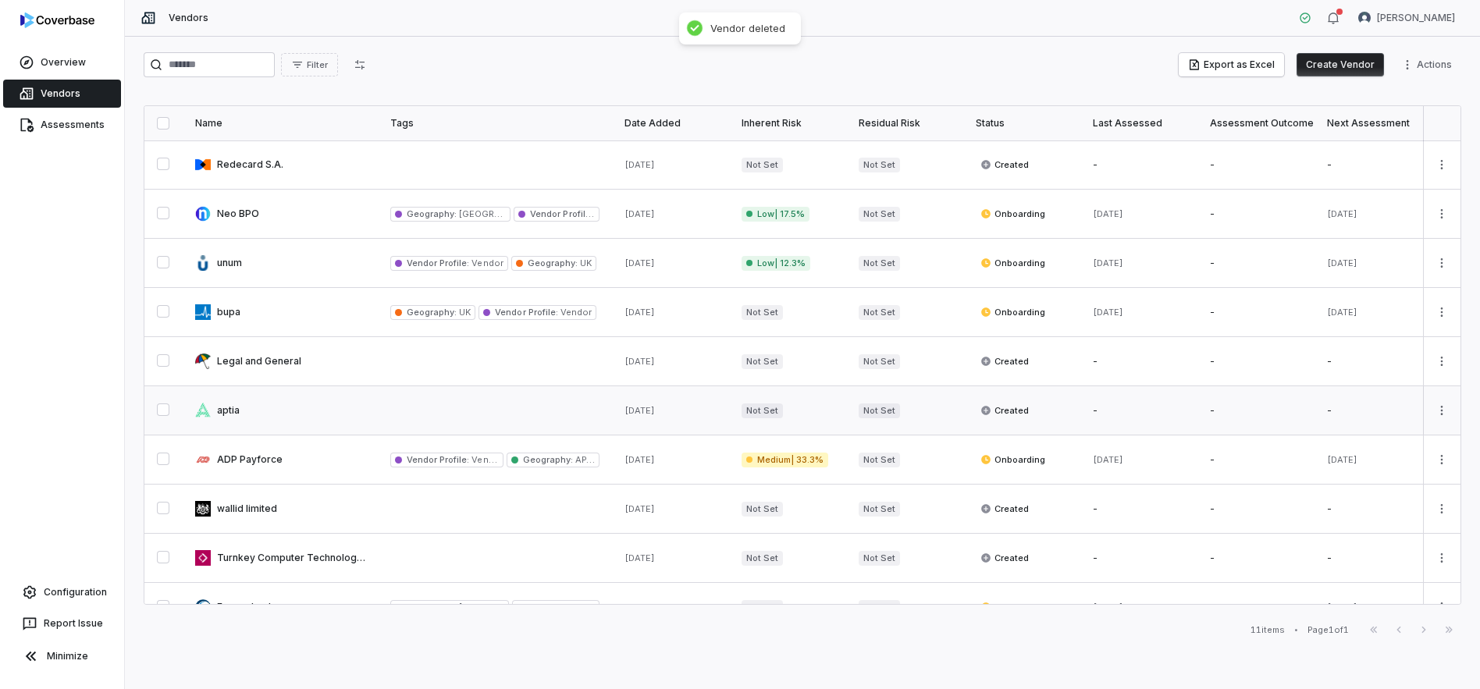
drag, startPoint x: 160, startPoint y: 407, endPoint x: 526, endPoint y: 399, distance: 366.1
click at [160, 404] on button "button" at bounding box center [163, 409] width 12 height 12
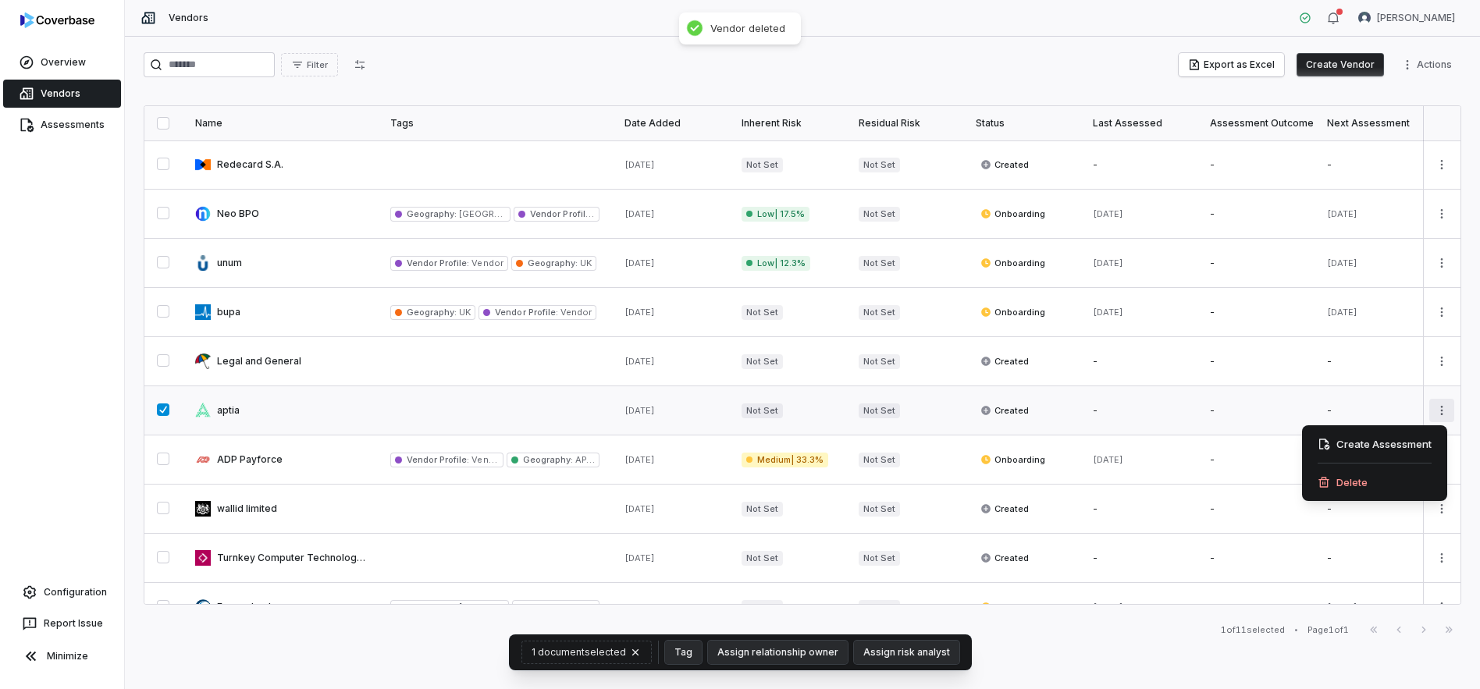
click at [1428, 406] on html "Overview Vendors Assessments Configuration Report Issue Minimize Vendors [PERSO…" at bounding box center [740, 344] width 1480 height 689
click at [1351, 484] on div "Delete" at bounding box center [1374, 482] width 133 height 25
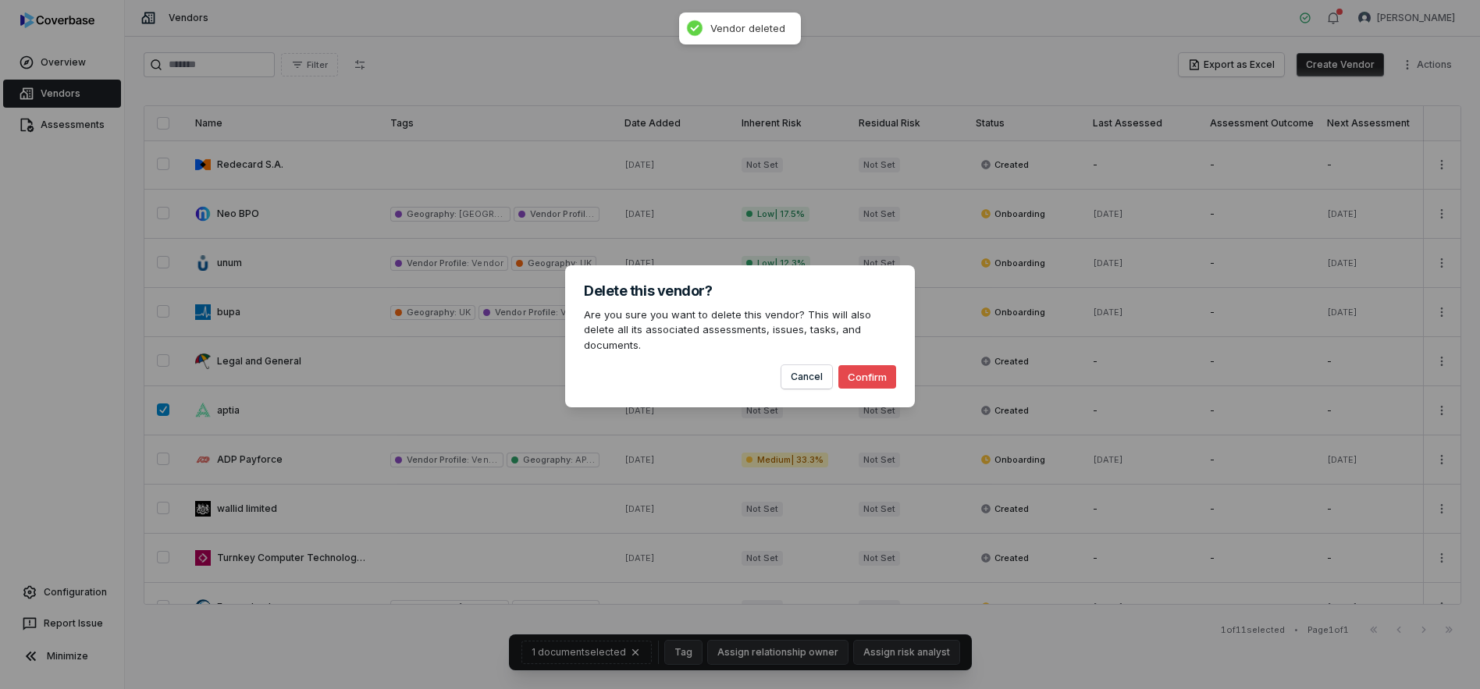
drag, startPoint x: 848, startPoint y: 368, endPoint x: 837, endPoint y: 374, distance: 12.6
click at [845, 370] on button "Confirm" at bounding box center [867, 376] width 58 height 23
